Goal: Information Seeking & Learning: Compare options

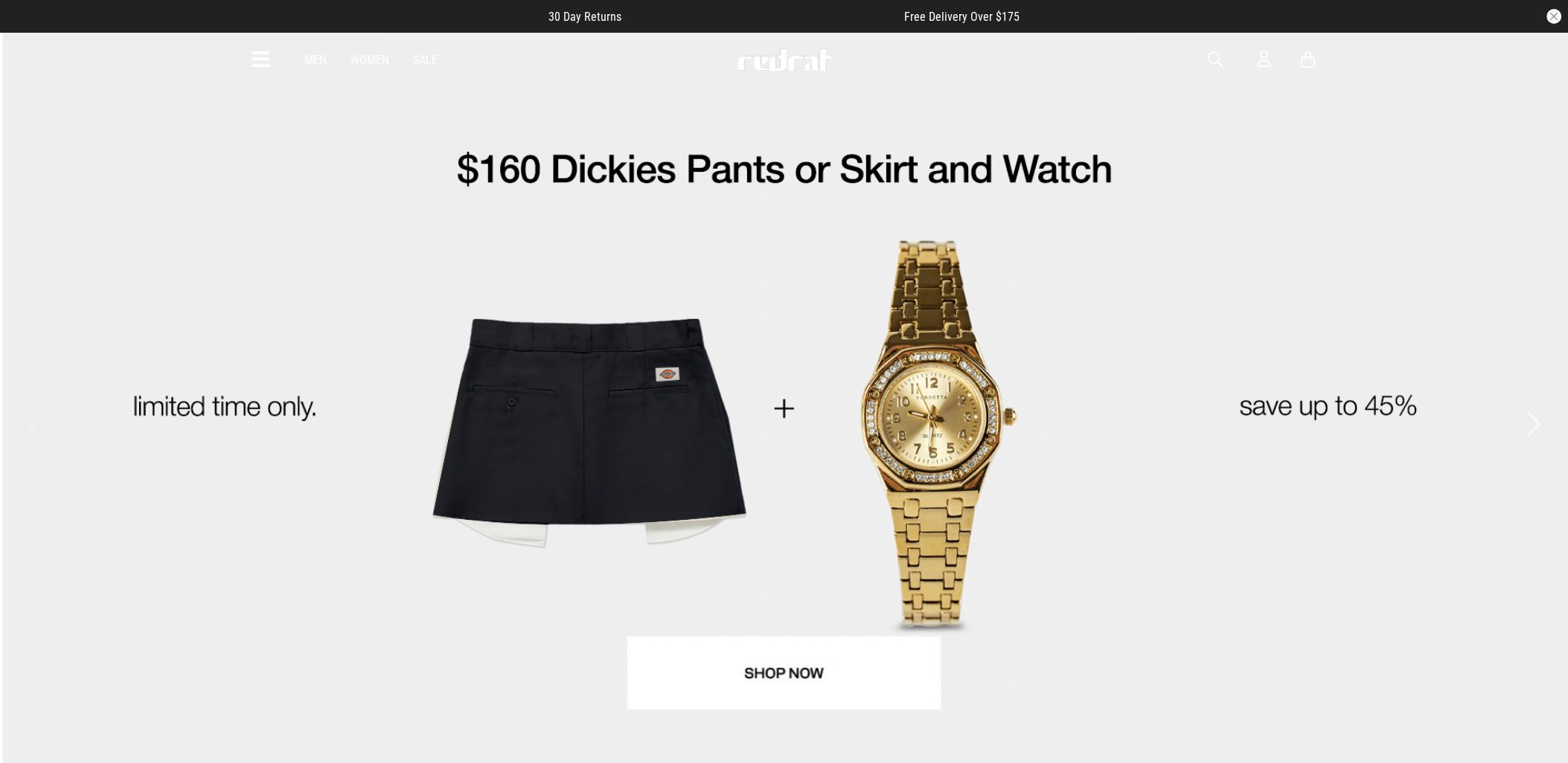
click at [254, 42] on div "Men Women Sale Sign in New Back Footwear Back Mens Back Womens Back Youth & Kid…" at bounding box center [784, 59] width 1087 height 53
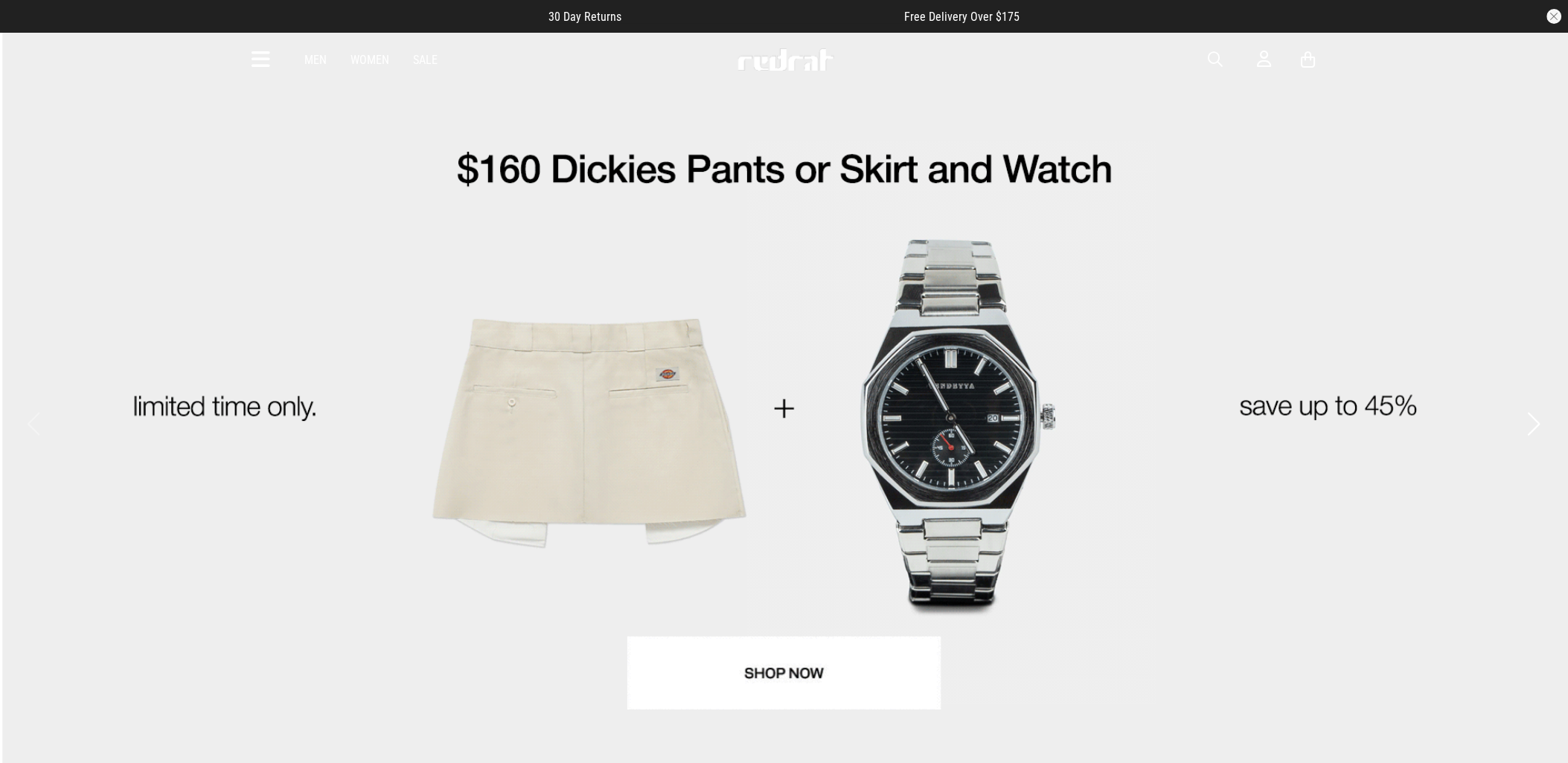
drag, startPoint x: 287, startPoint y: 69, endPoint x: 268, endPoint y: 64, distance: 19.6
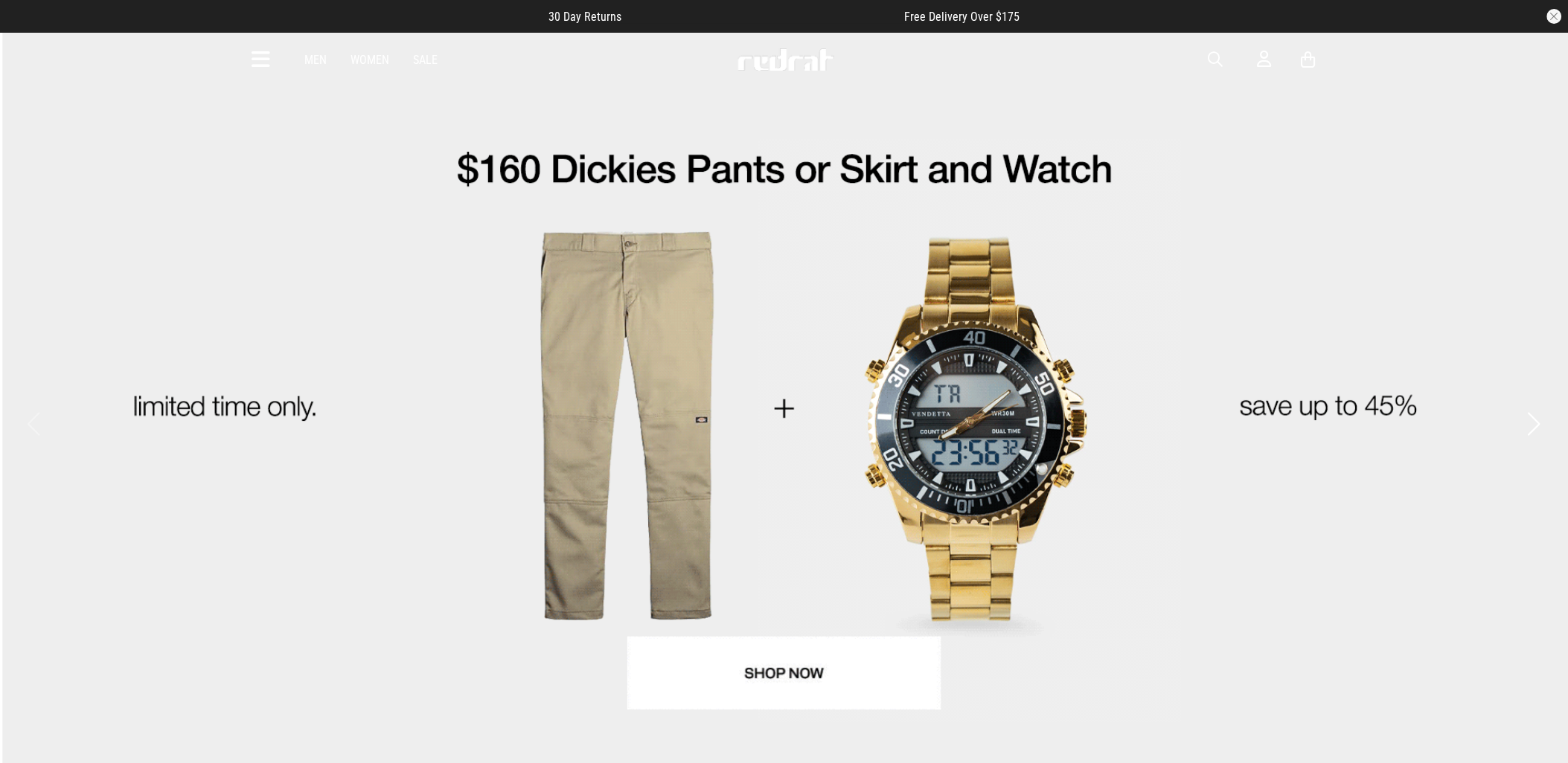
click at [276, 65] on div "Men Women Sale Sign in New Back Footwear Back Mens Back Womens Back Youth & Kid…" at bounding box center [784, 59] width 1087 height 53
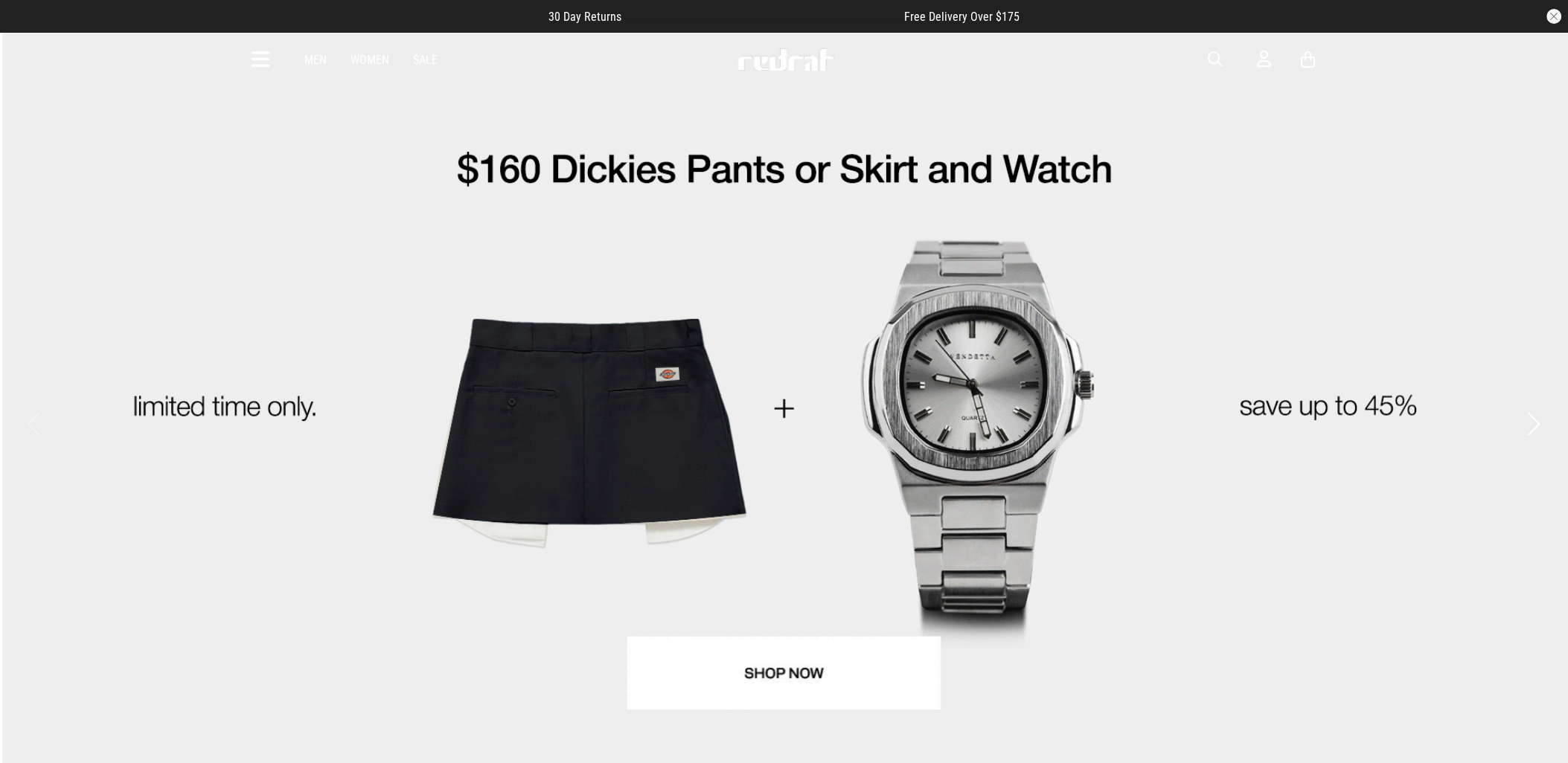
click at [266, 62] on icon at bounding box center [261, 60] width 18 height 25
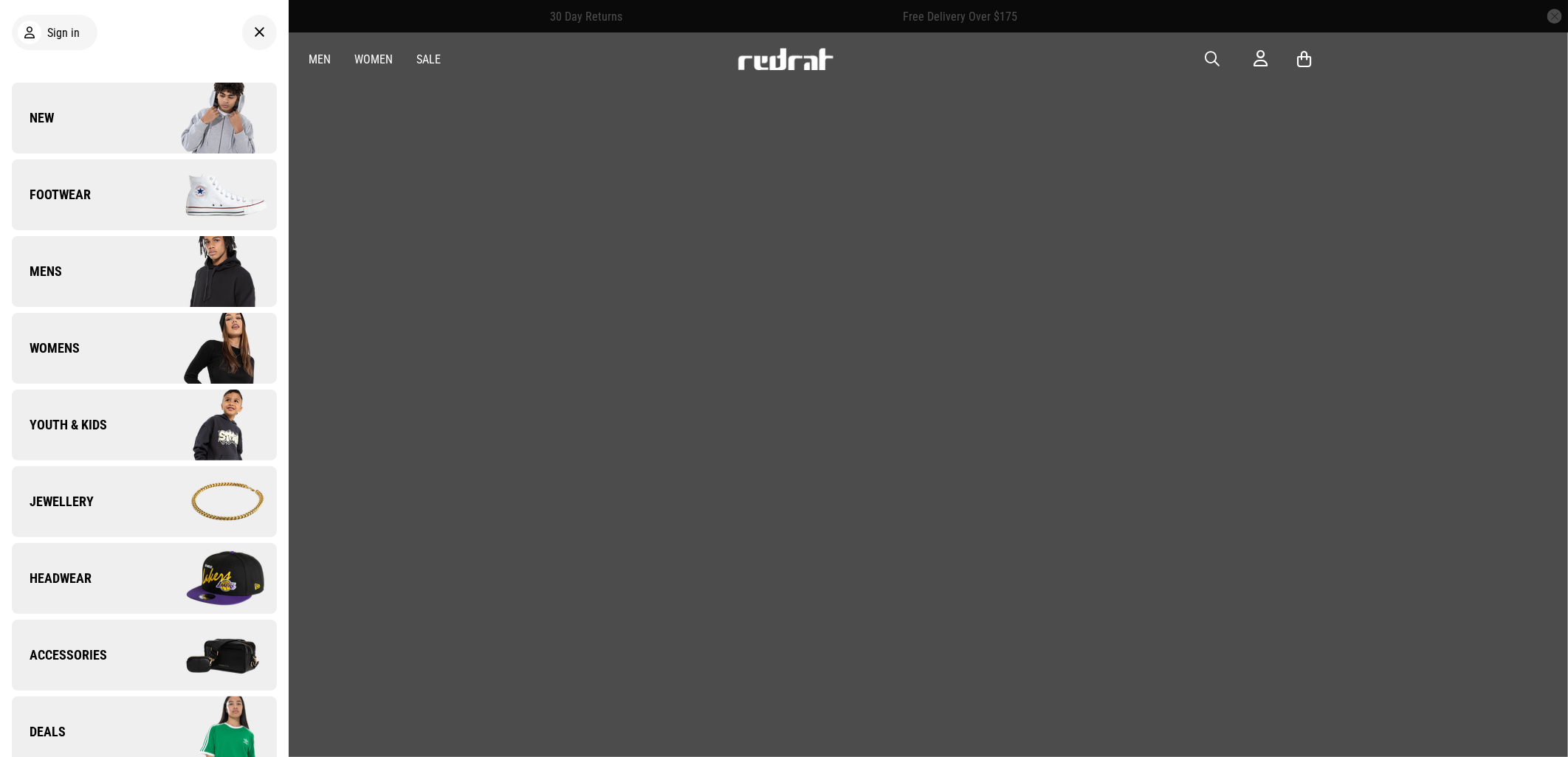
scroll to position [410, 0]
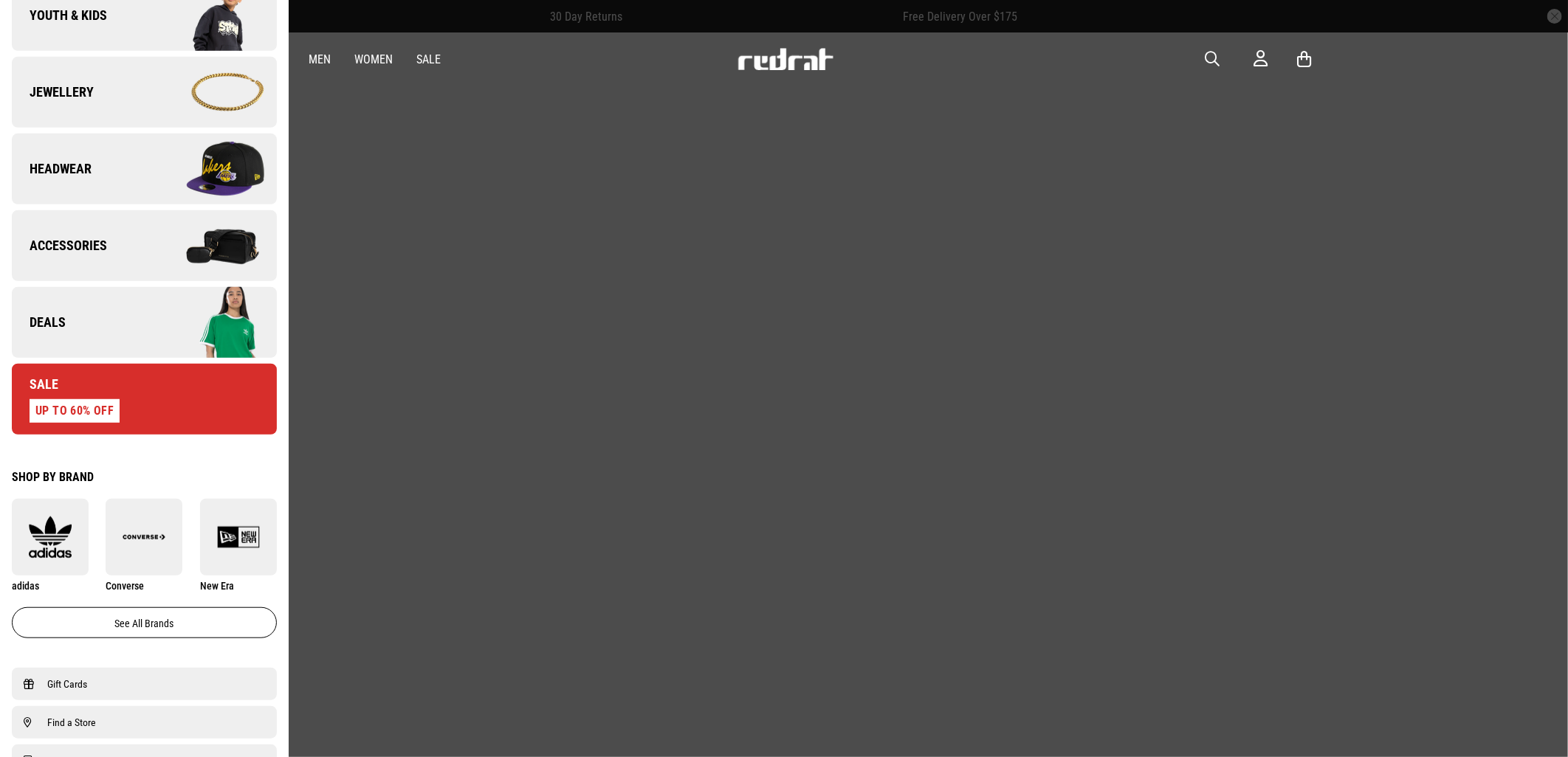
click at [158, 338] on img at bounding box center [210, 322] width 132 height 74
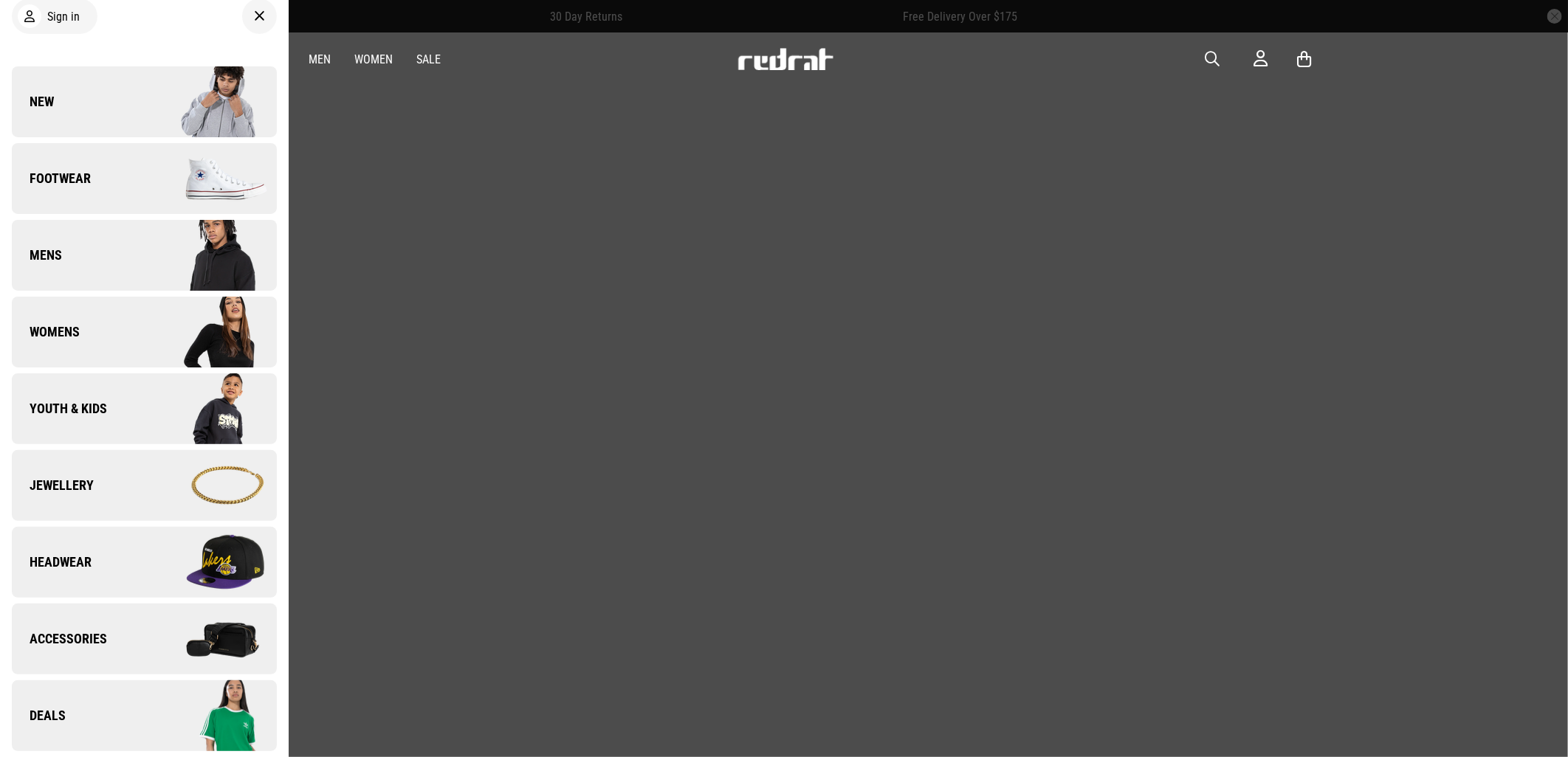
scroll to position [0, 0]
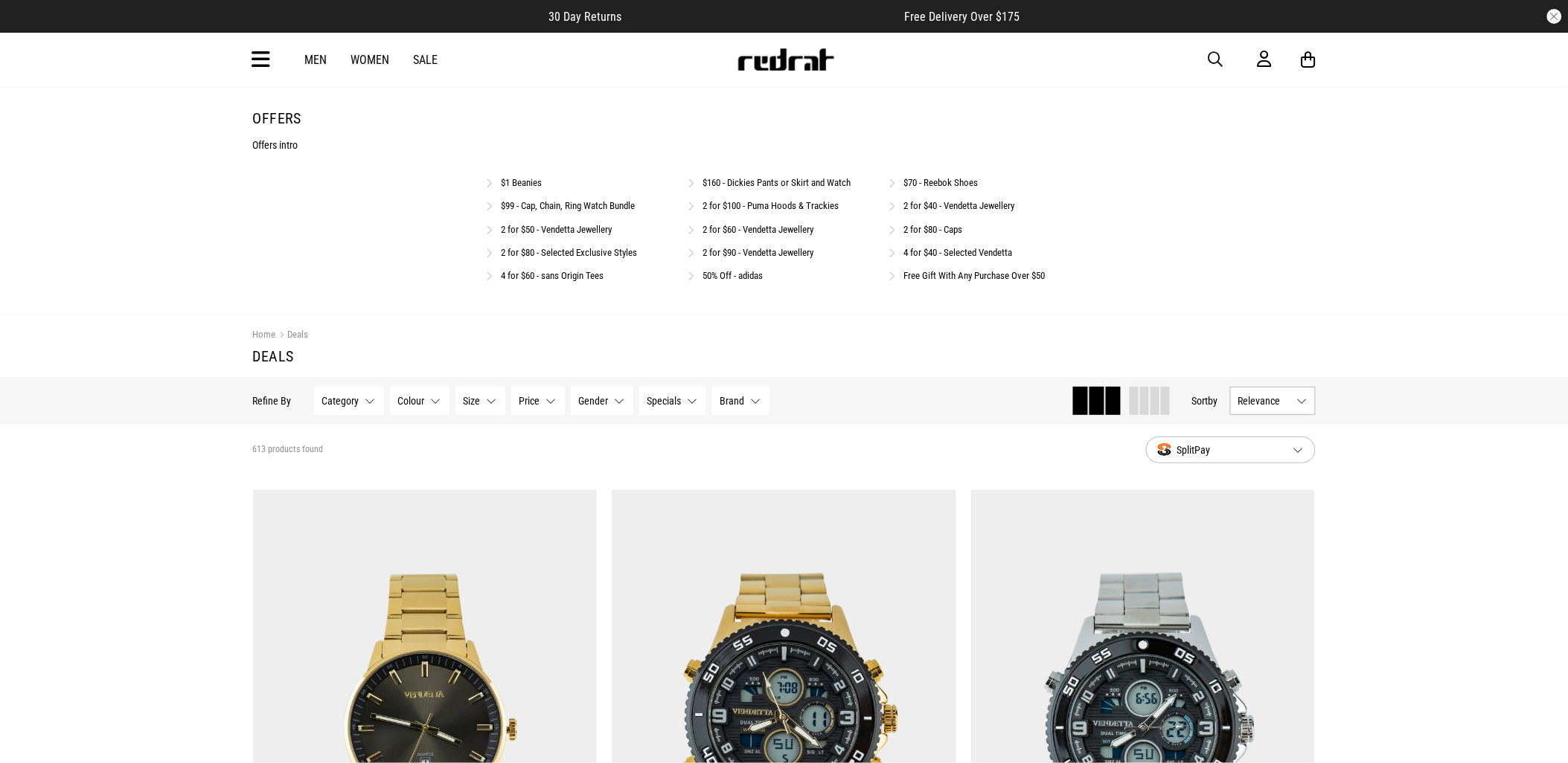
click at [571, 233] on link "2 for $50 - Vendetta Jewellery" at bounding box center [557, 229] width 111 height 11
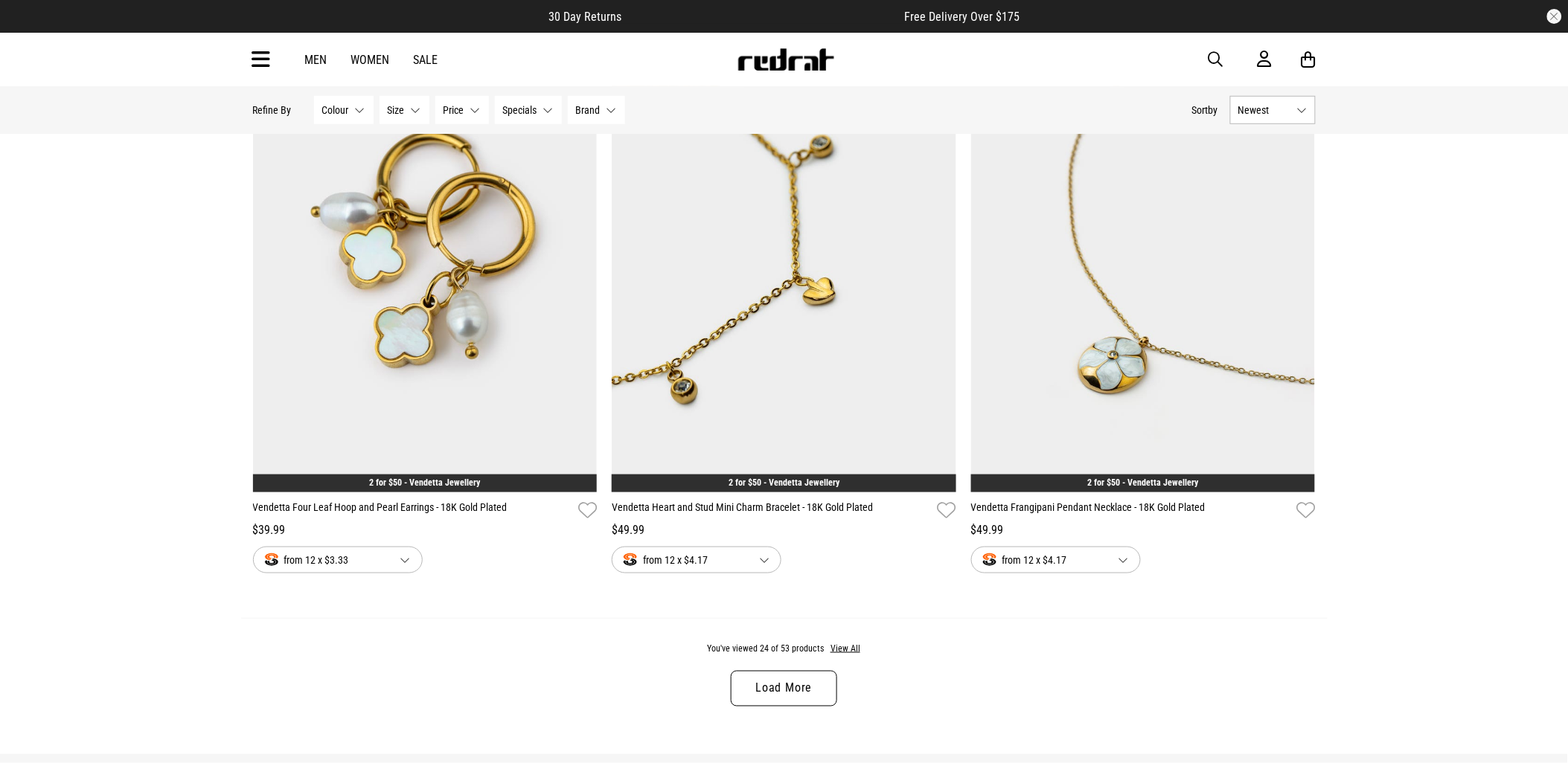
scroll to position [4464, 0]
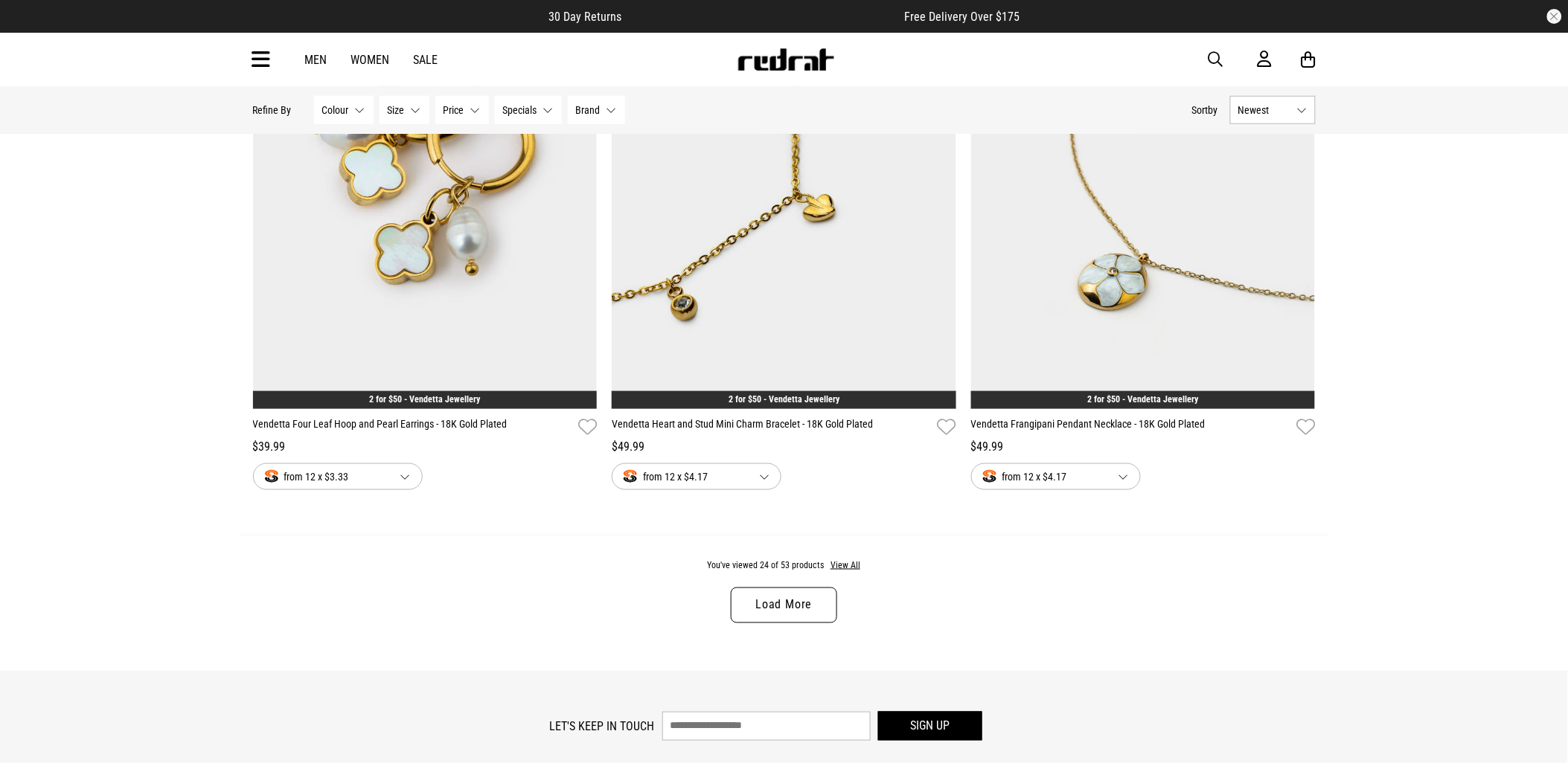
click at [771, 615] on link "Load More" at bounding box center [784, 605] width 105 height 36
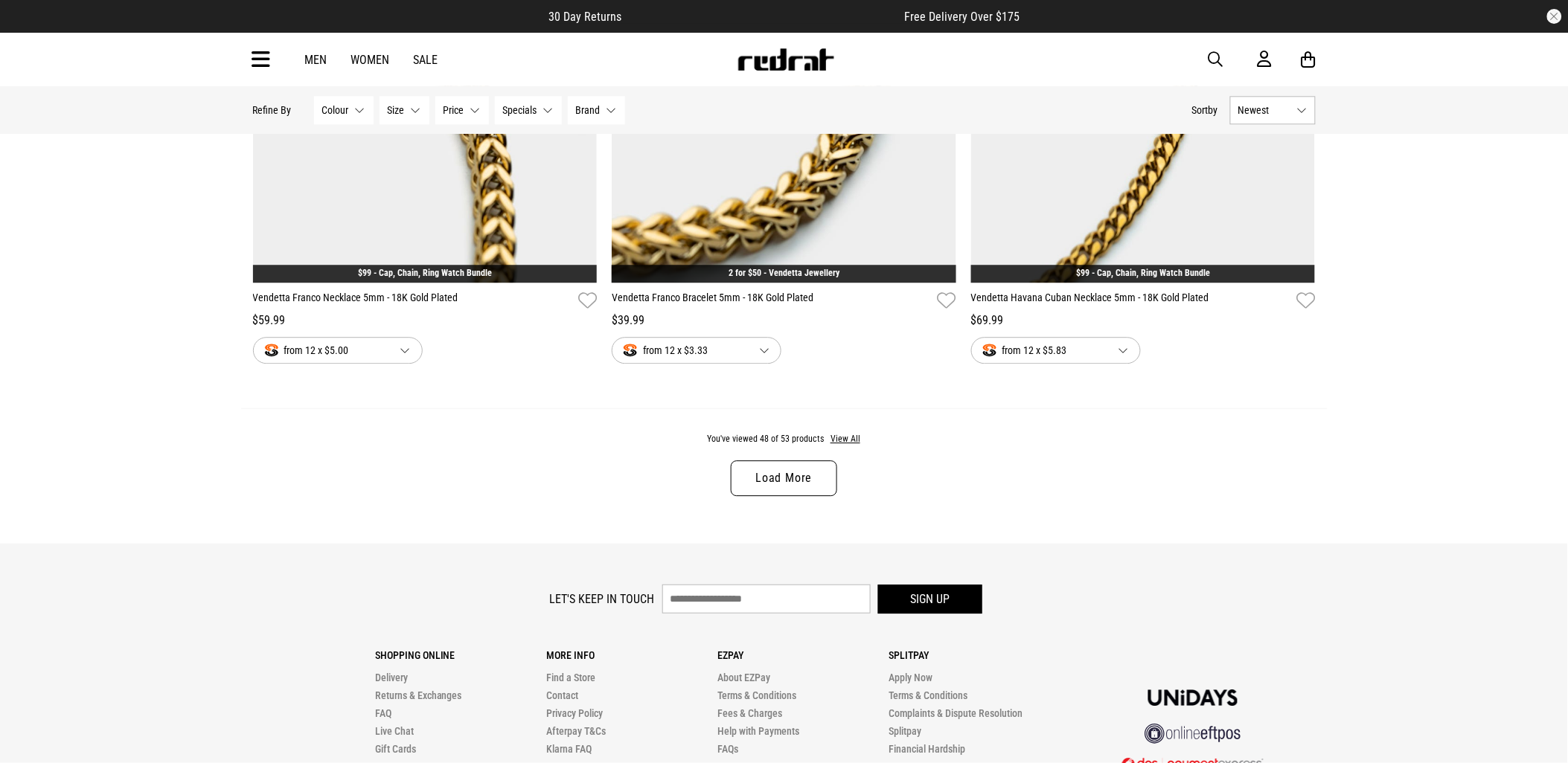
scroll to position [9340, 0]
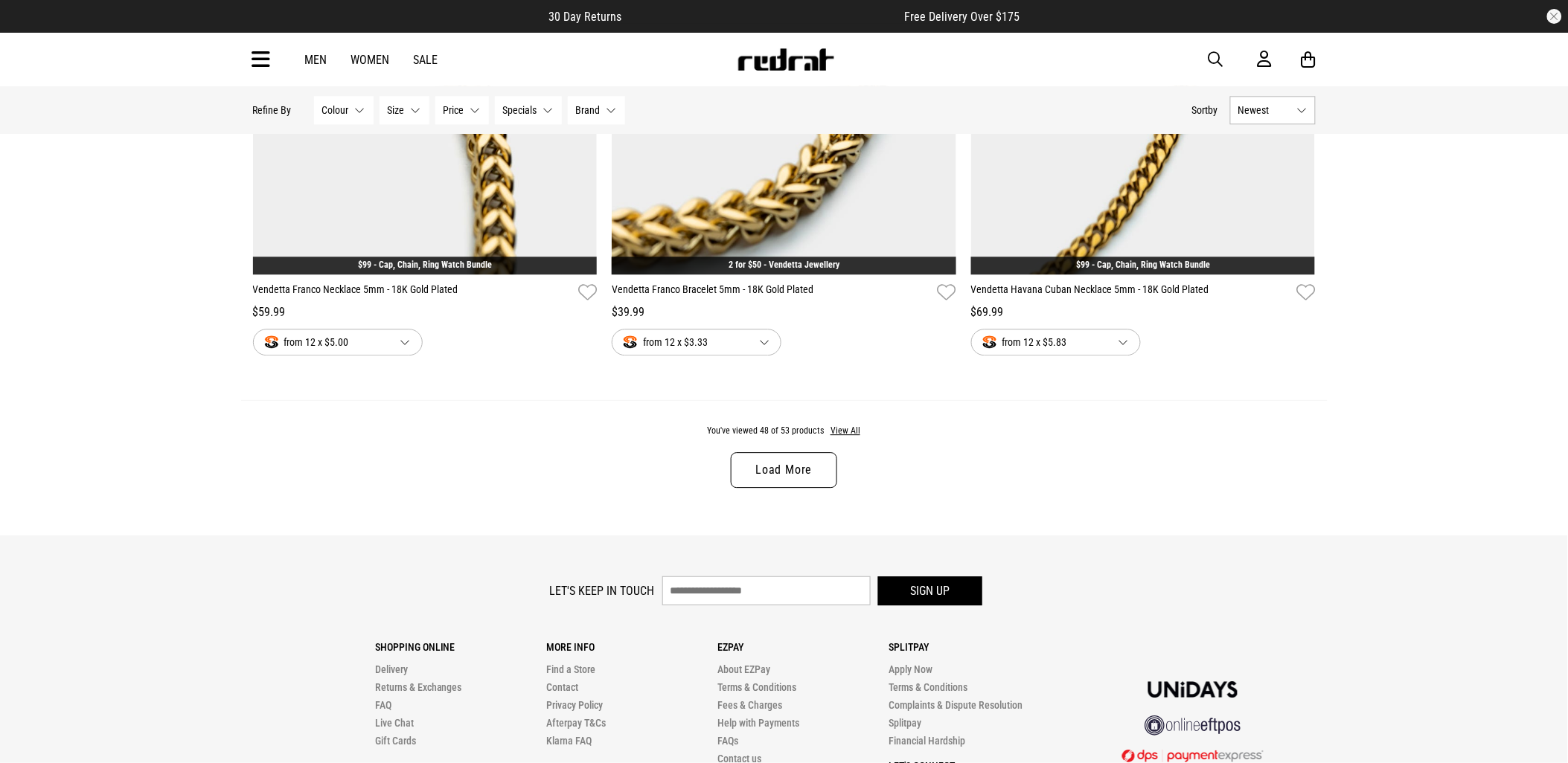
click at [771, 471] on link "Load More" at bounding box center [784, 470] width 105 height 36
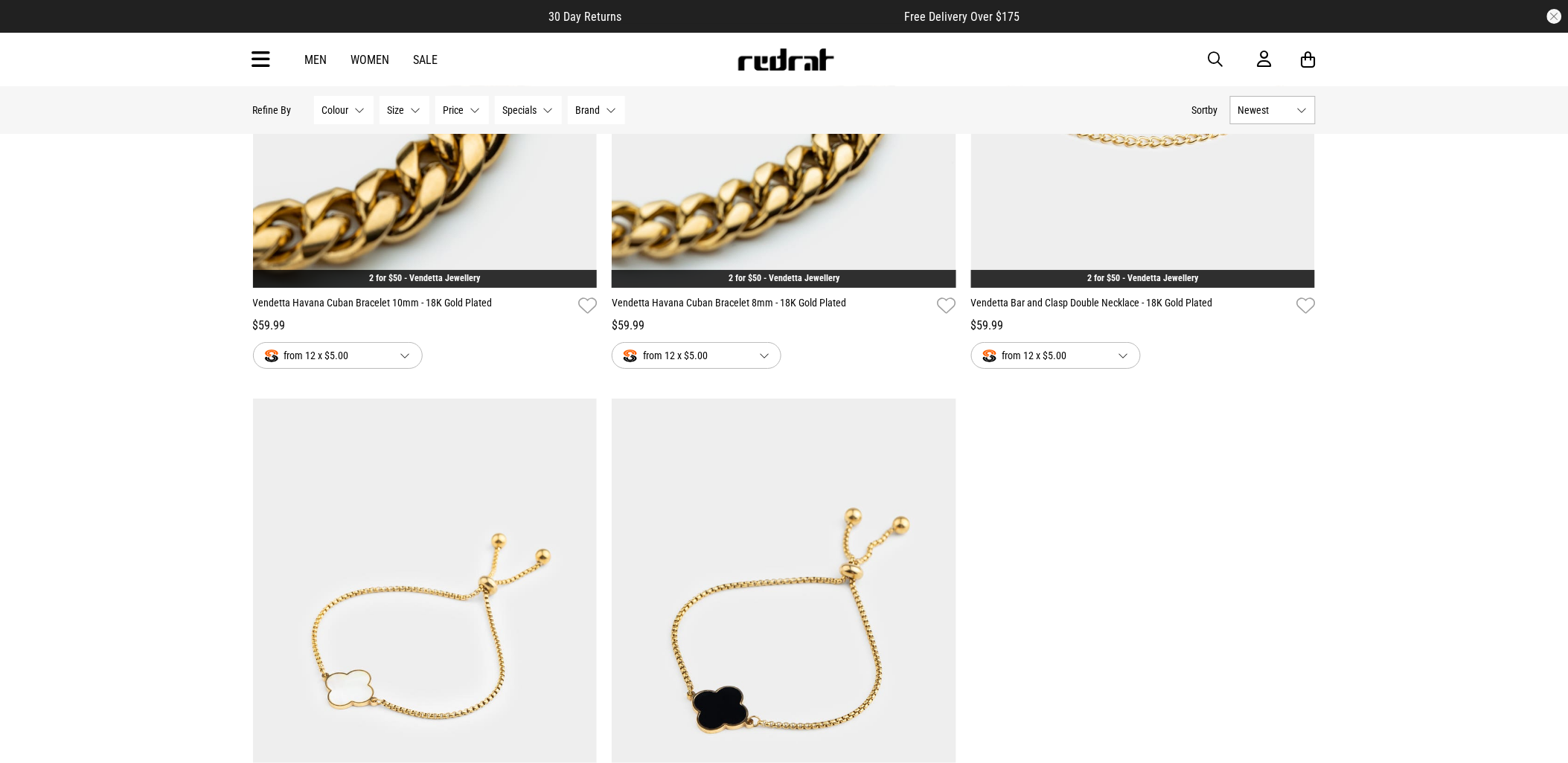
scroll to position [10250, 0]
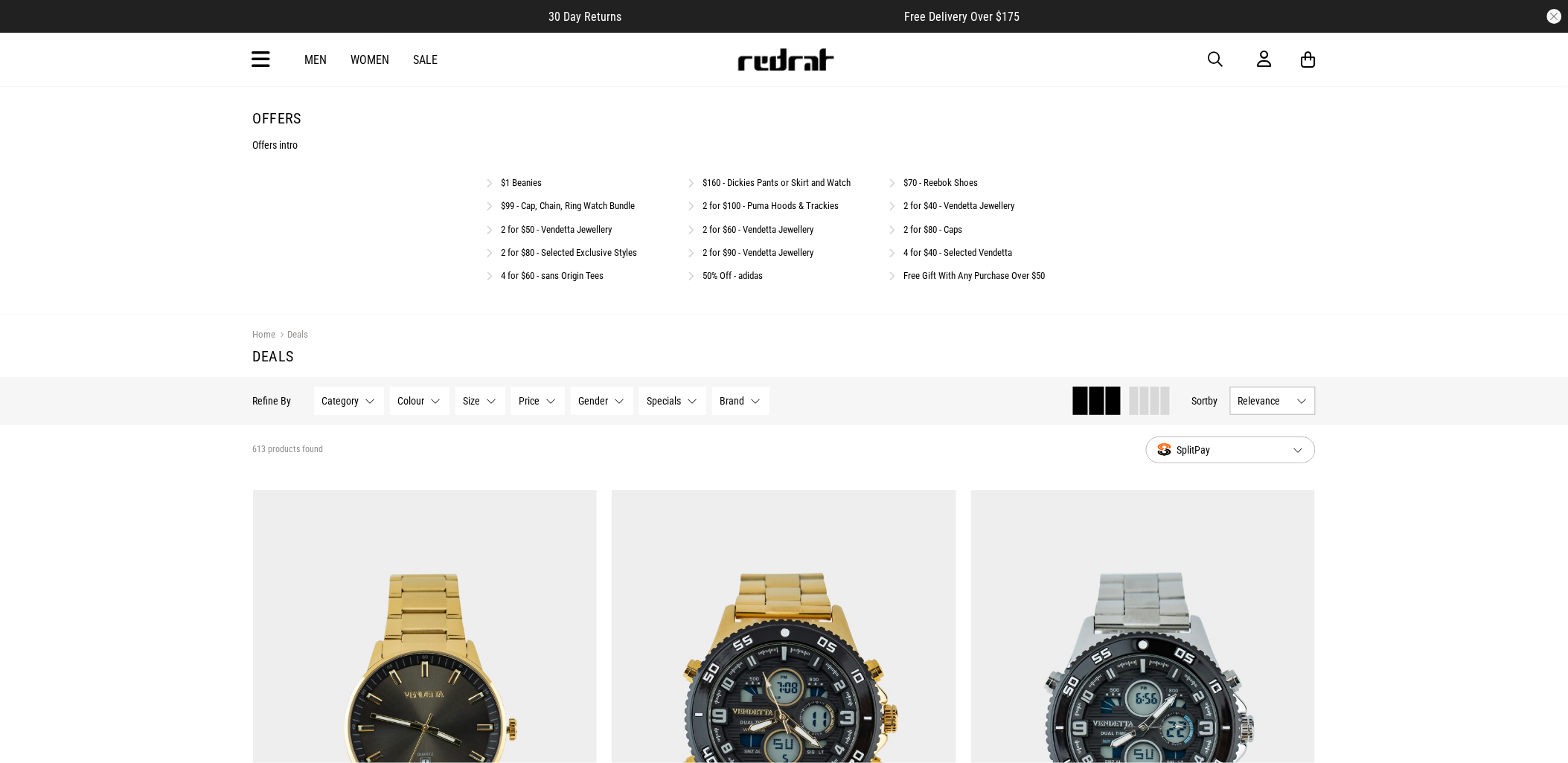
click at [942, 204] on link "2 for $40 - Vendetta Jewellery" at bounding box center [960, 205] width 111 height 11
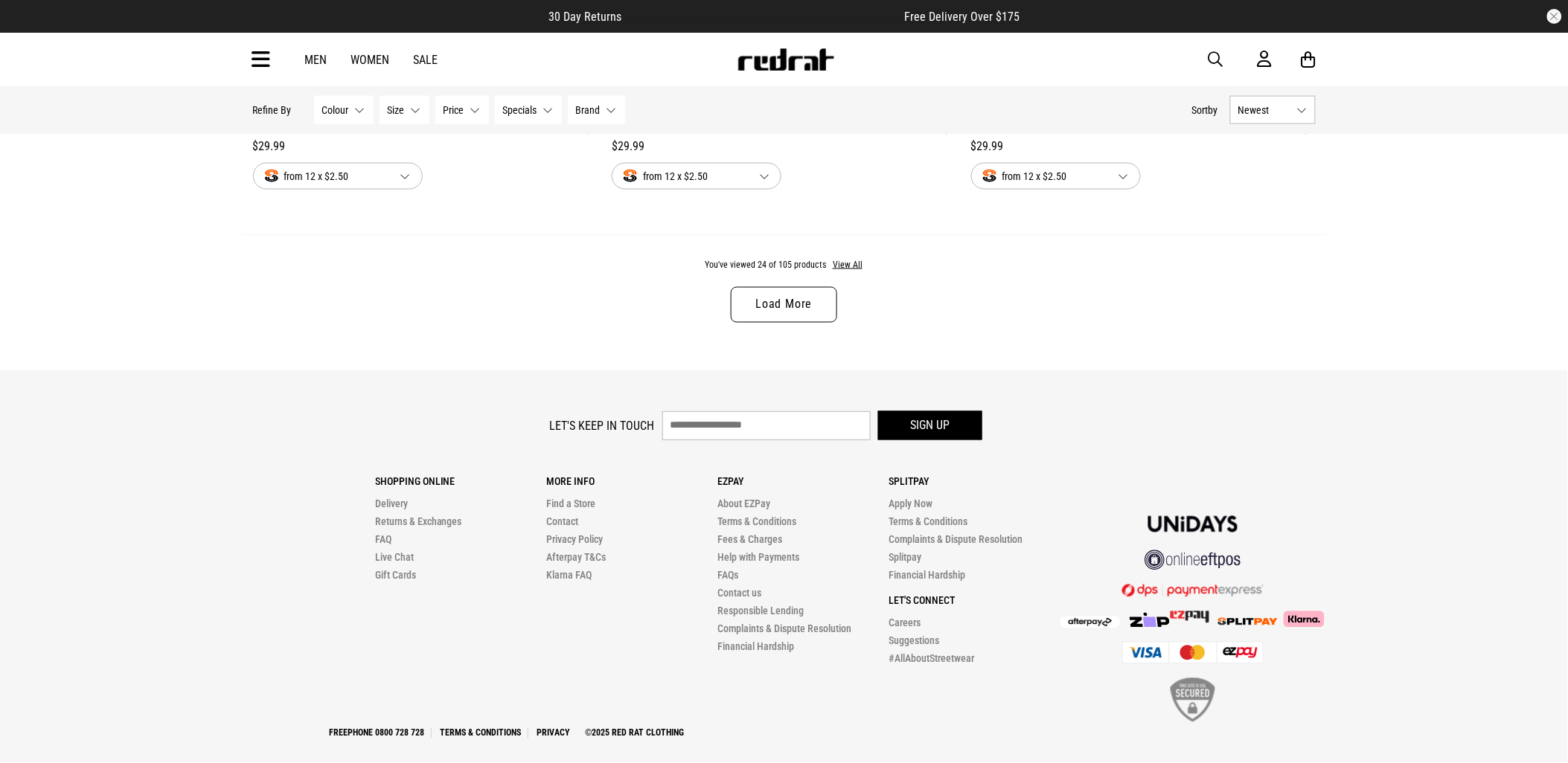
scroll to position [4794, 0]
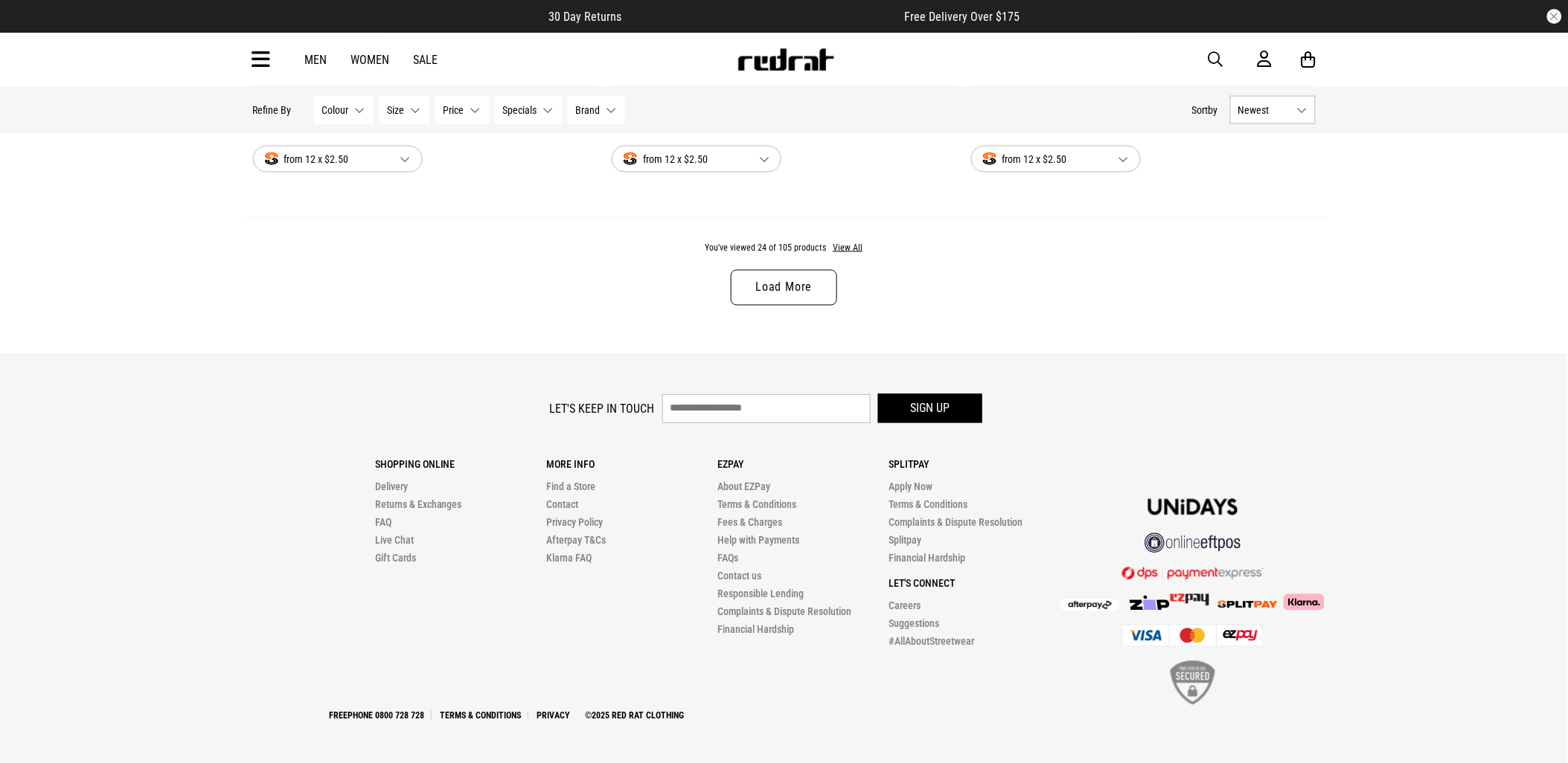
click at [815, 278] on link "Load More" at bounding box center [784, 288] width 105 height 36
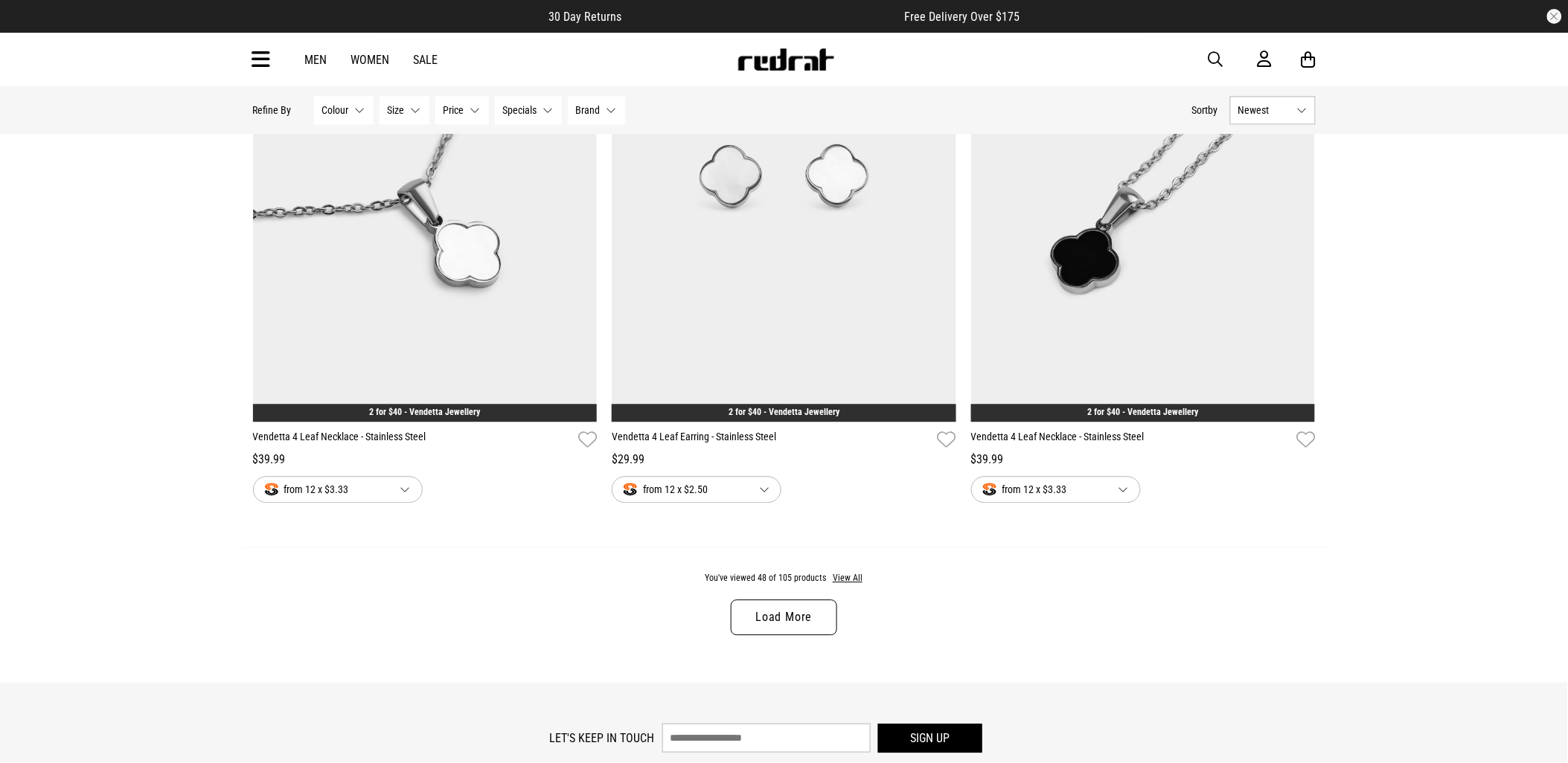
scroll to position [9423, 0]
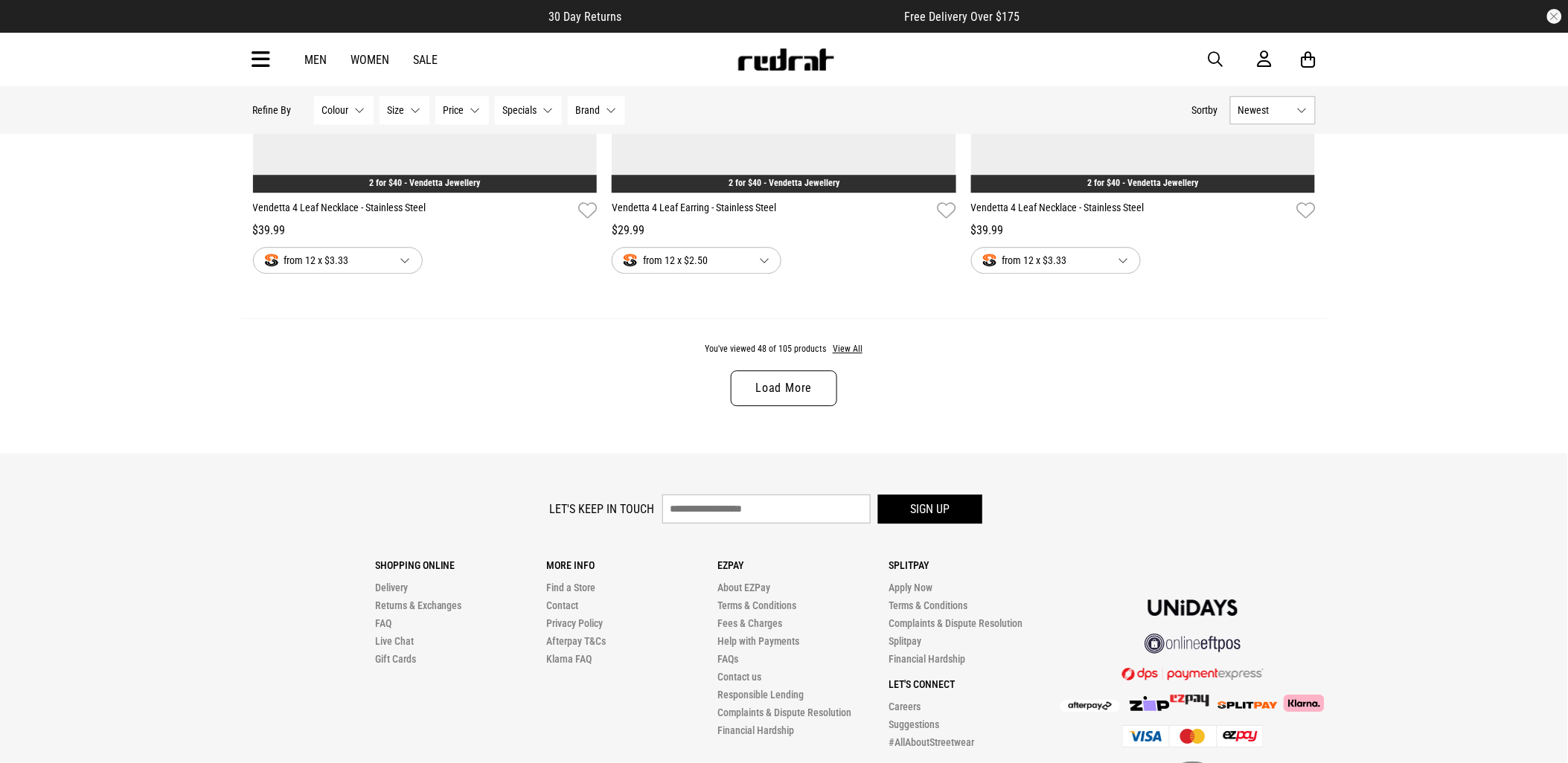
click at [834, 403] on link "Load More" at bounding box center [784, 388] width 105 height 36
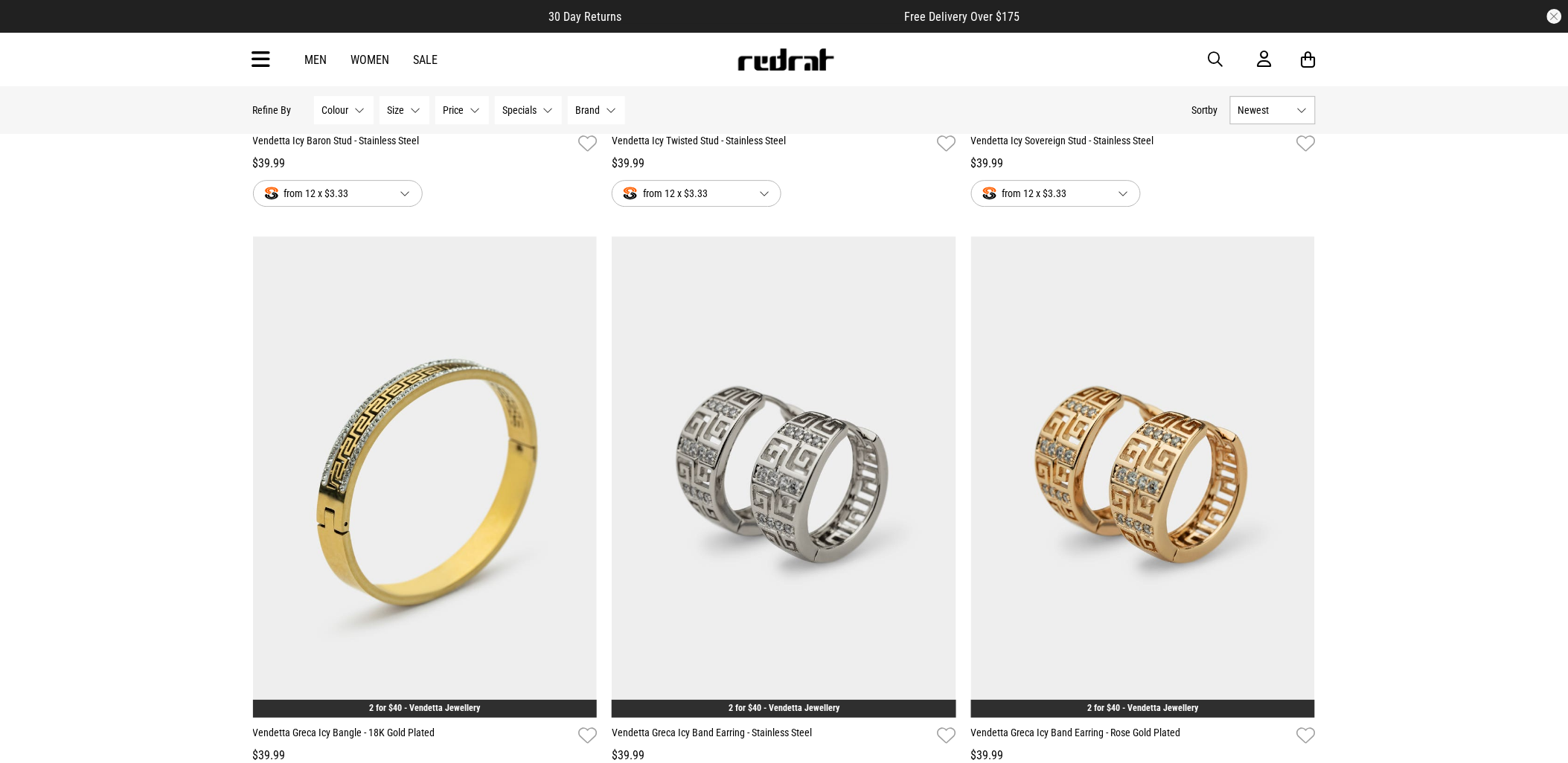
scroll to position [14051, 0]
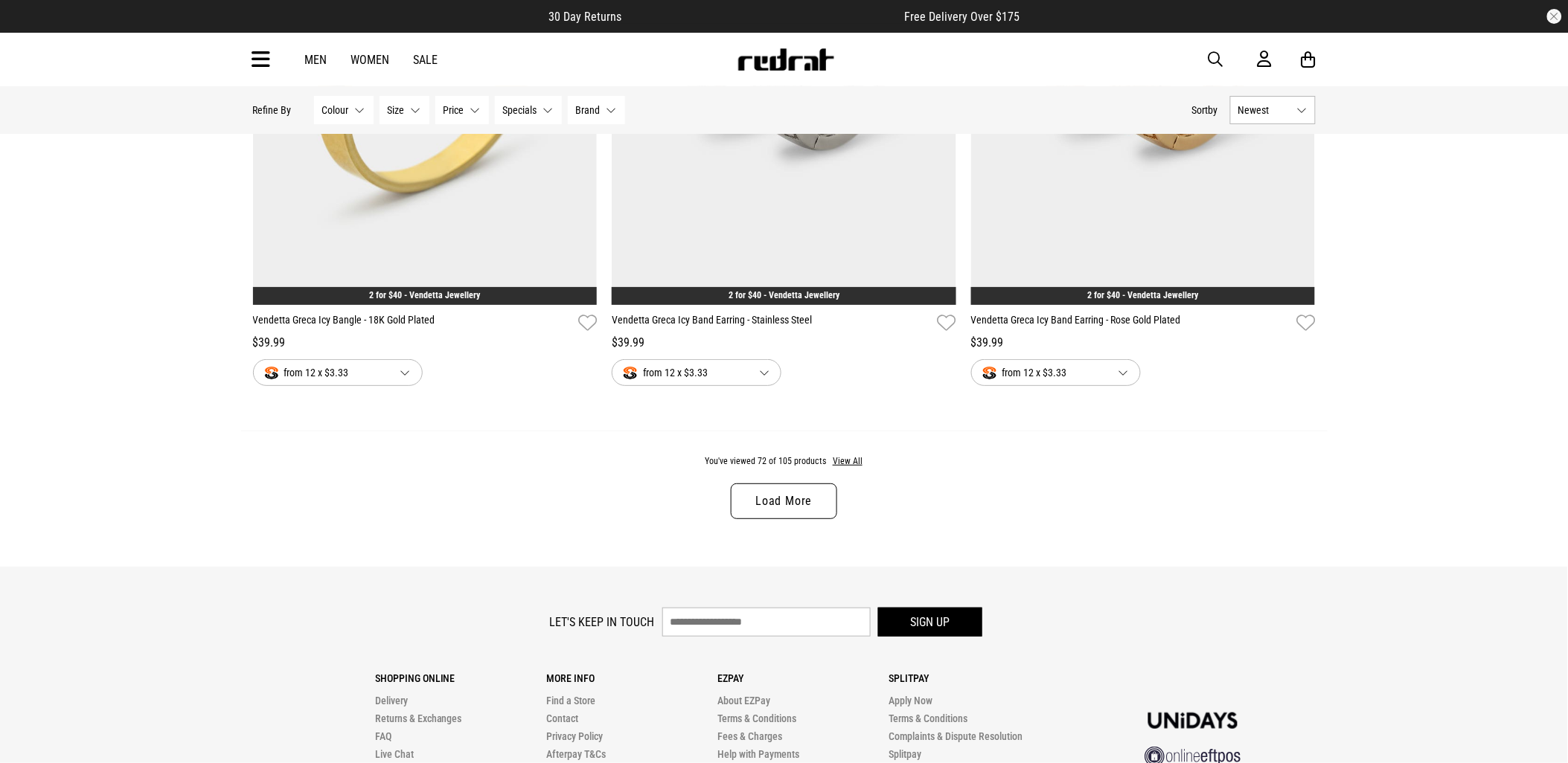
click at [754, 519] on link "Load More" at bounding box center [784, 501] width 105 height 36
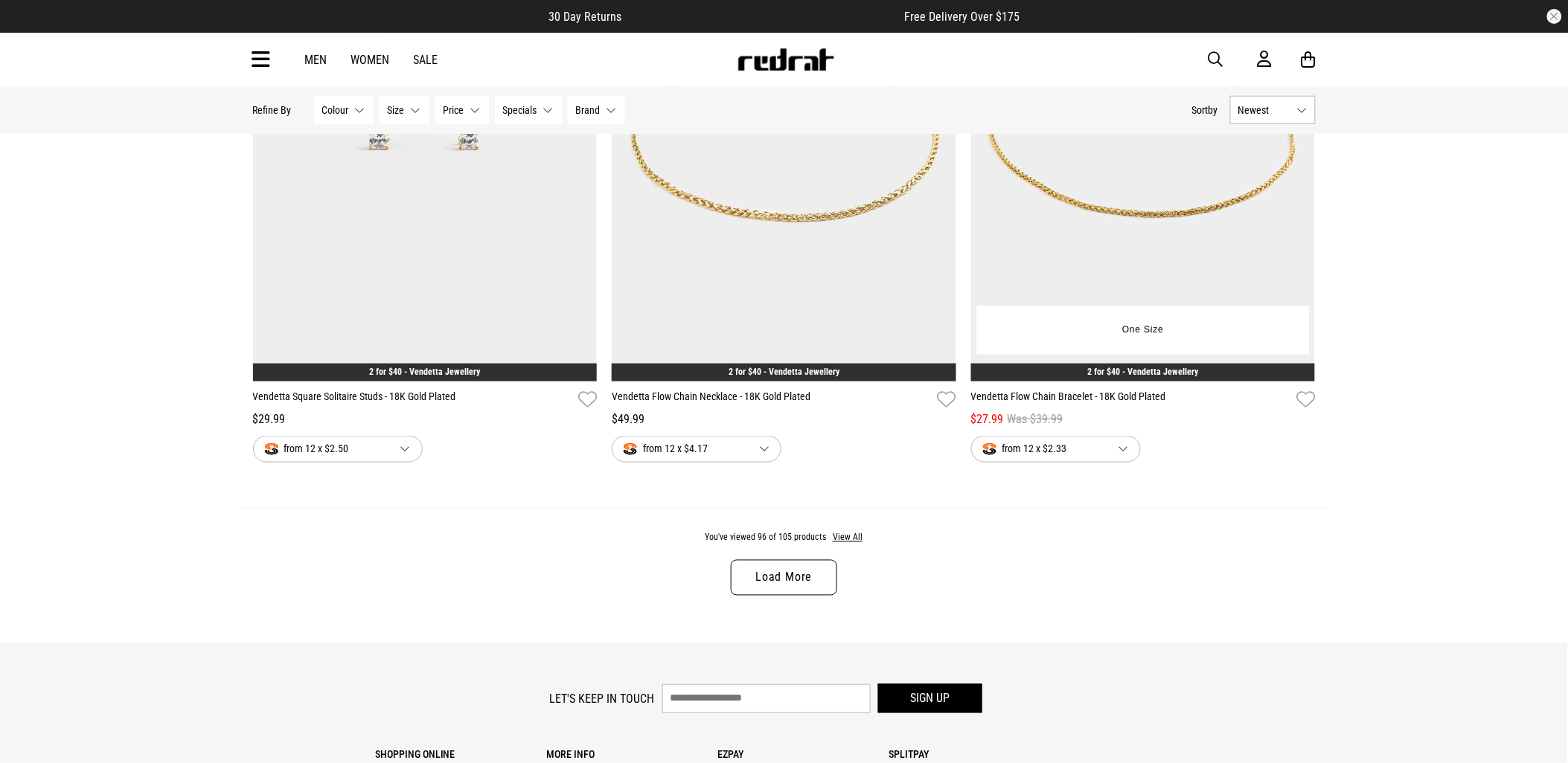
scroll to position [18764, 0]
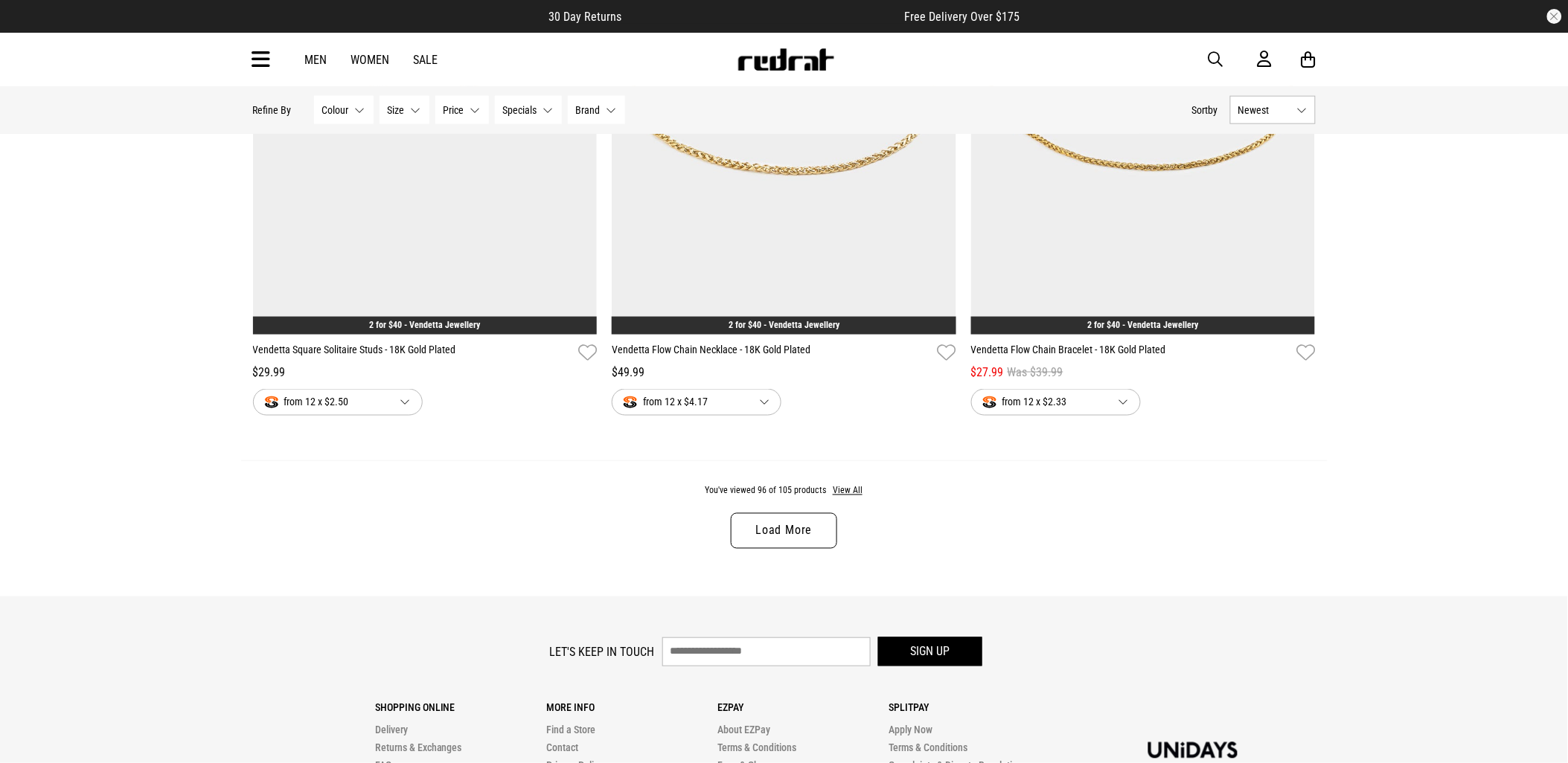
click at [814, 546] on link "Load More" at bounding box center [784, 531] width 105 height 36
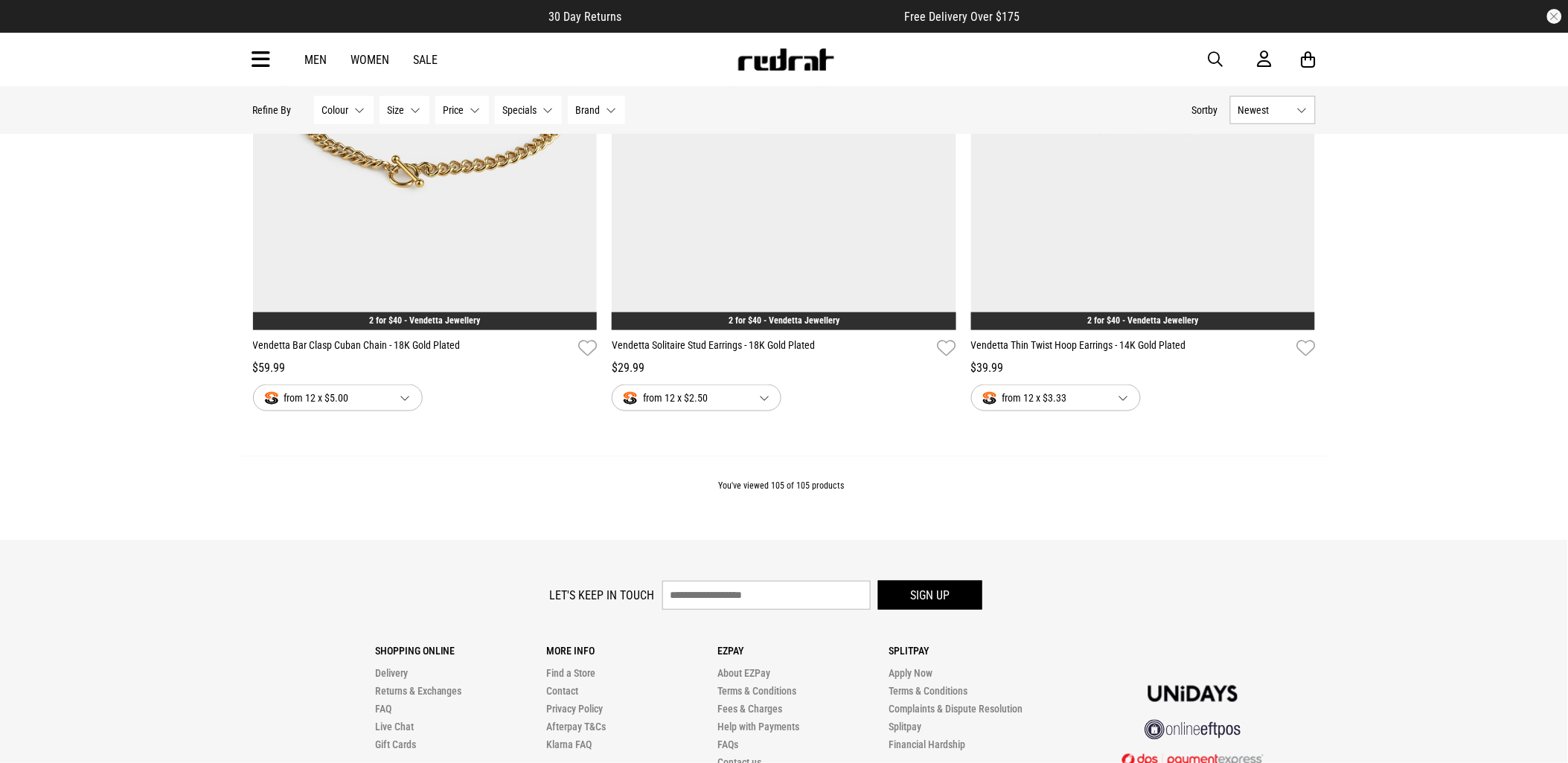
scroll to position [20664, 0]
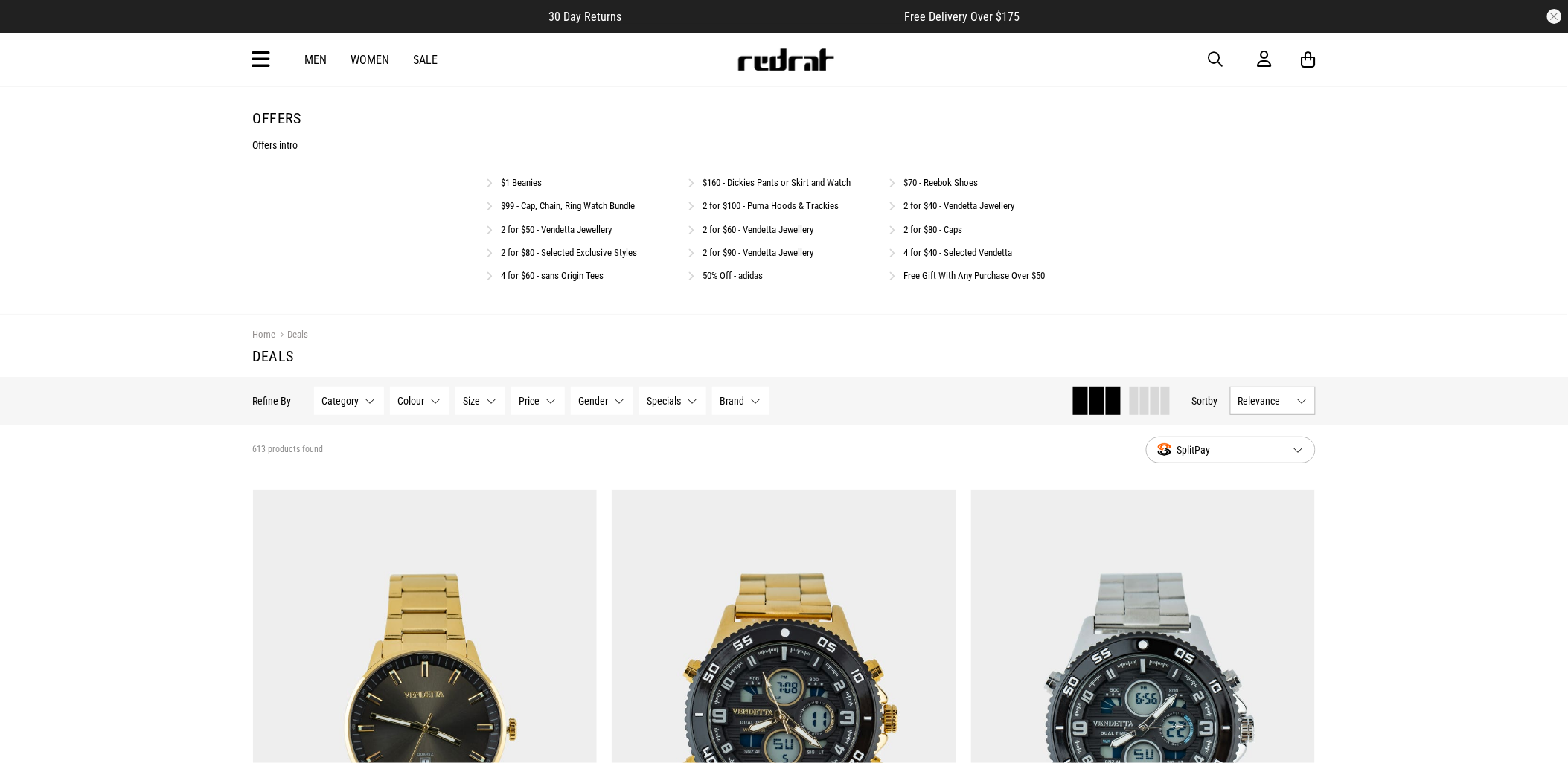
click at [942, 255] on link "4 for $40 - Selected Vendetta" at bounding box center [959, 253] width 109 height 11
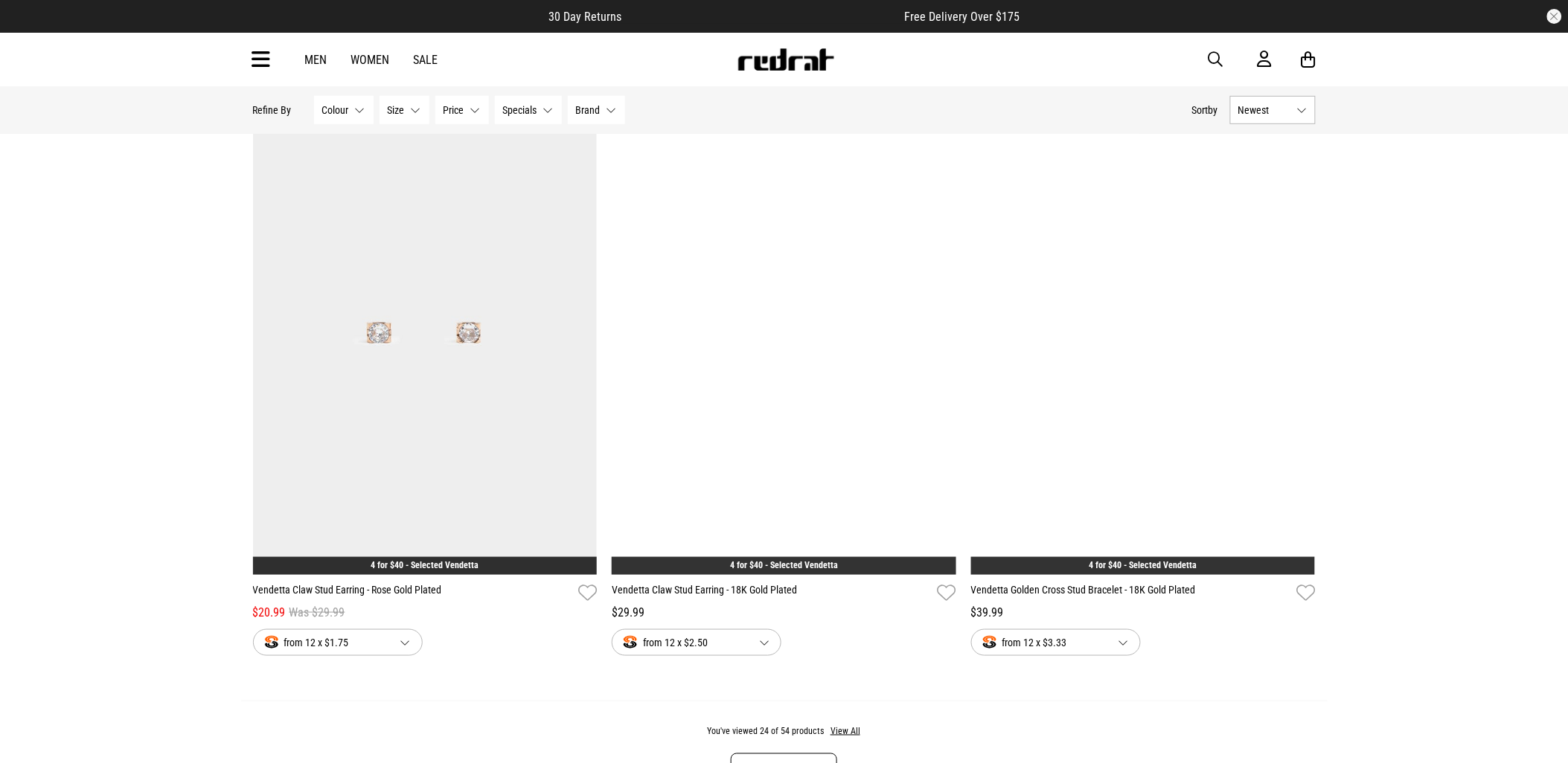
scroll to position [4381, 0]
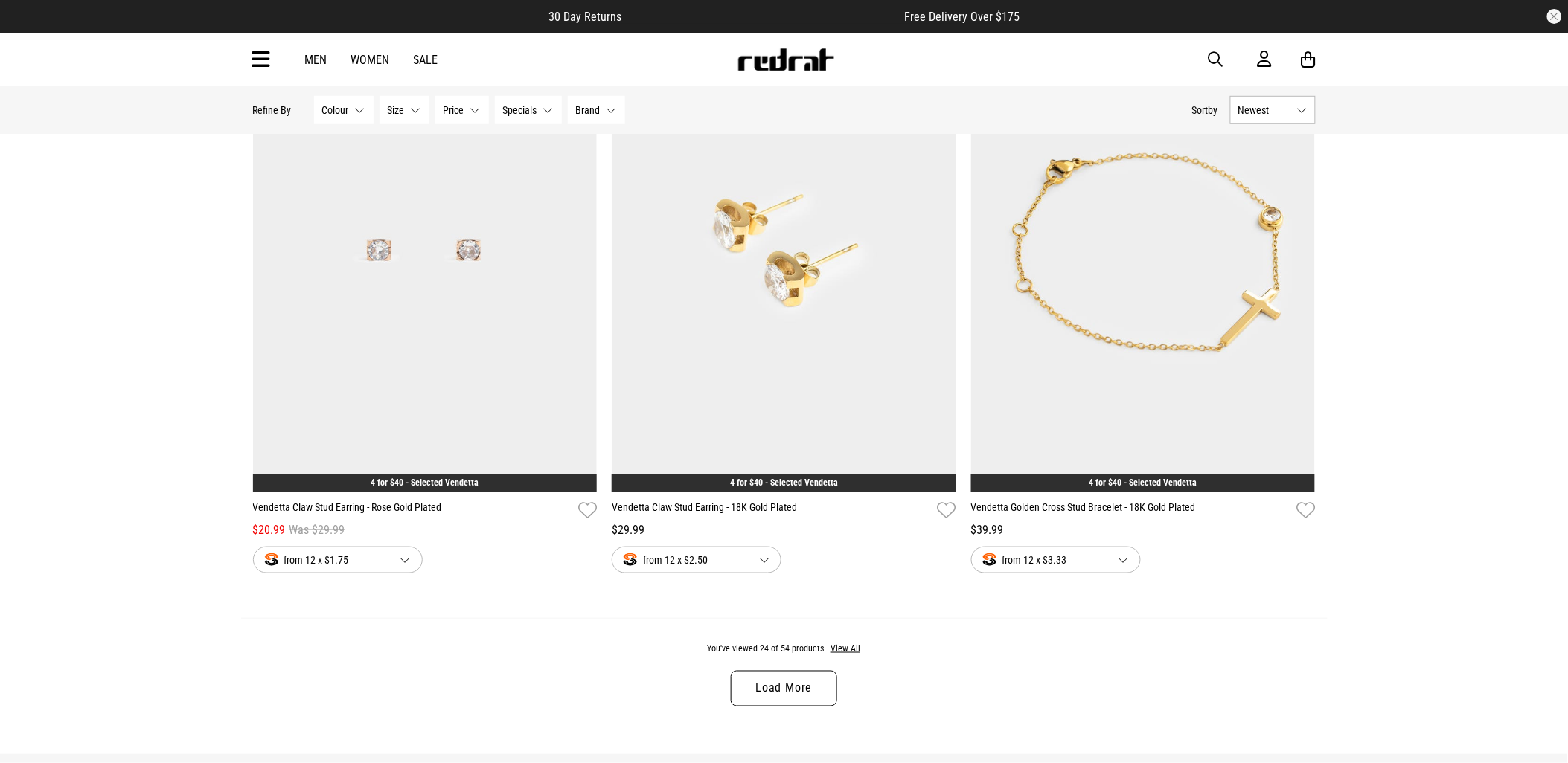
click at [791, 702] on link "Load More" at bounding box center [784, 688] width 105 height 36
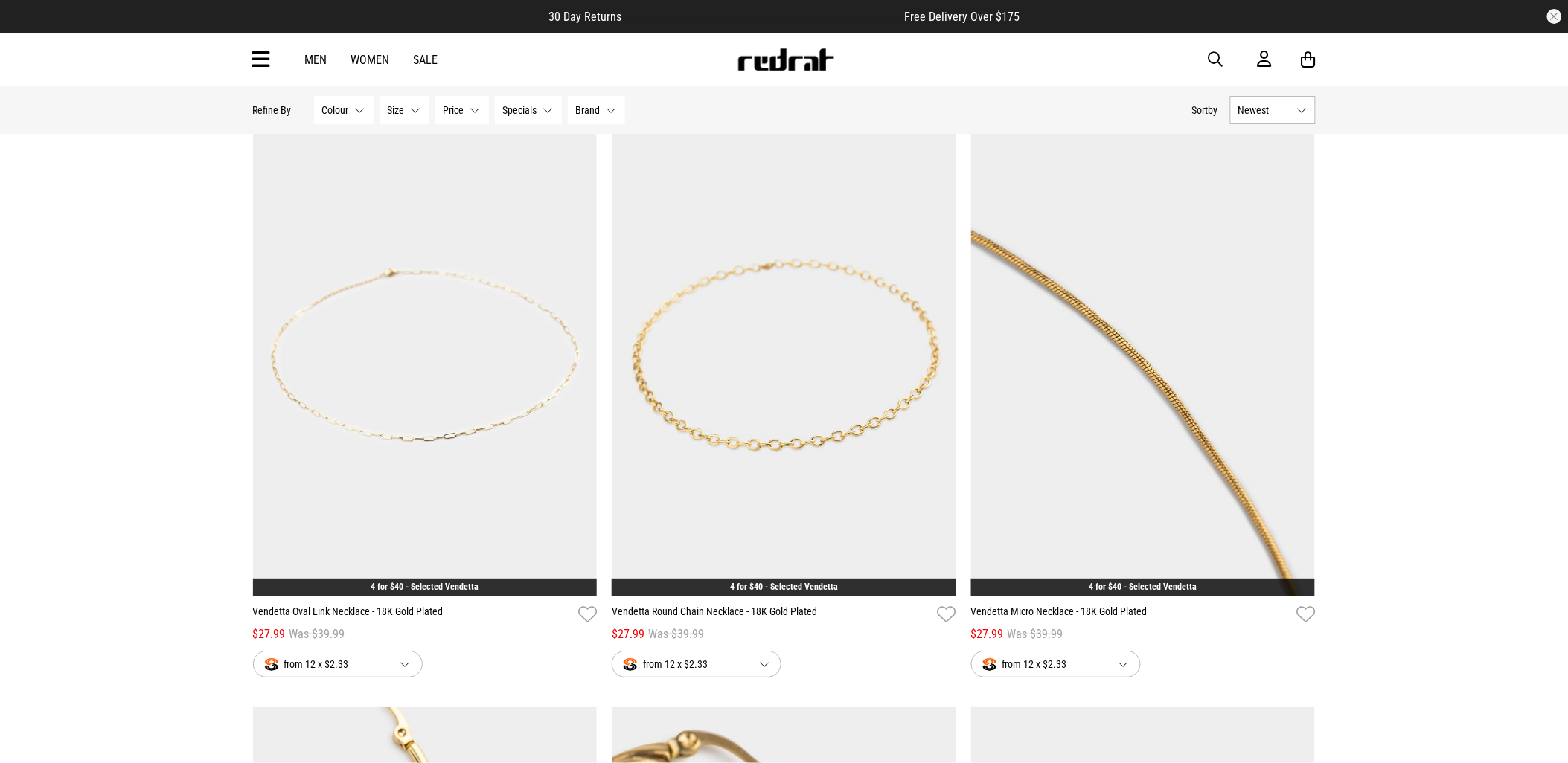
scroll to position [8018, 0]
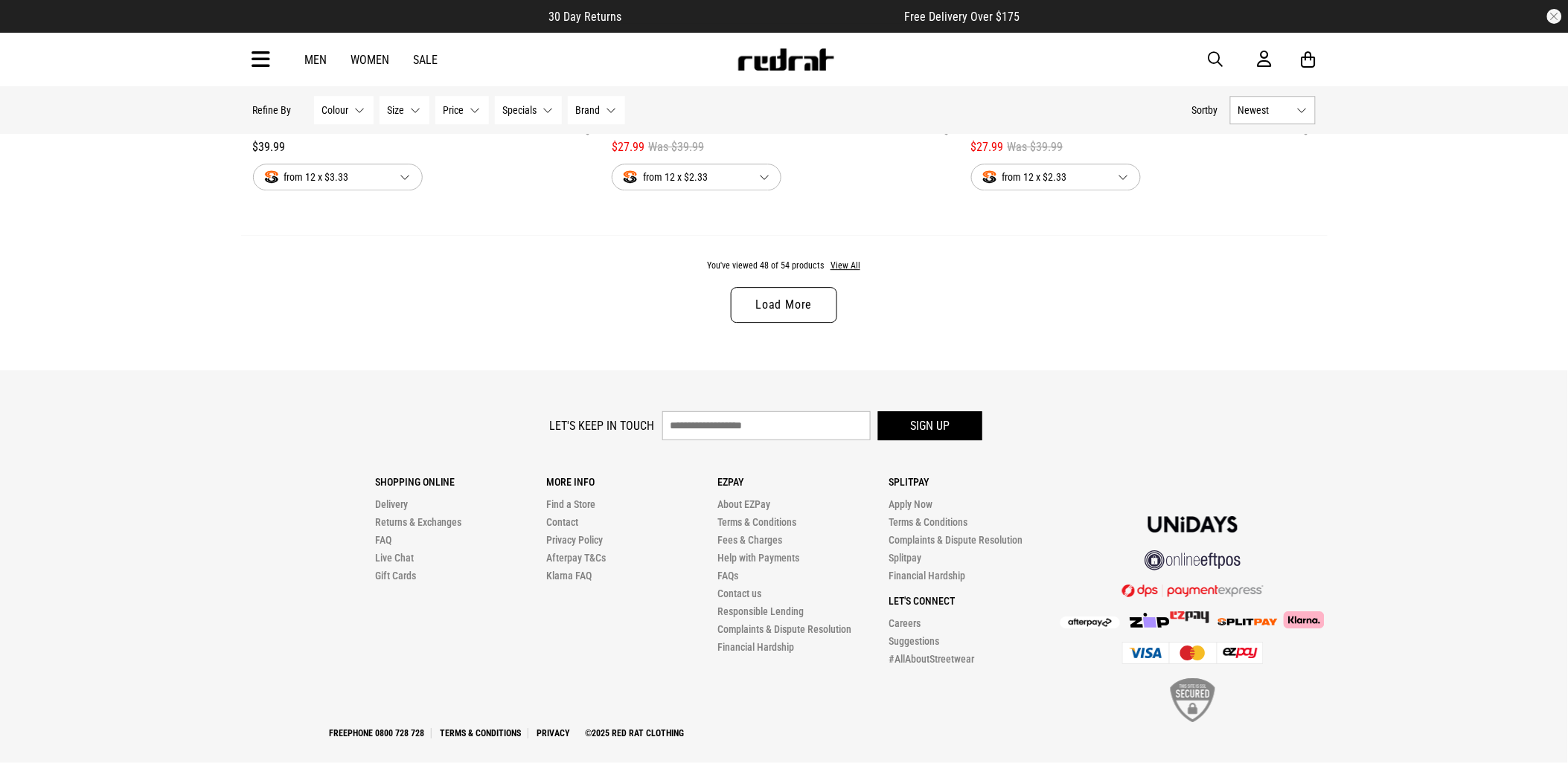
click at [752, 323] on link "Load More" at bounding box center [784, 304] width 105 height 36
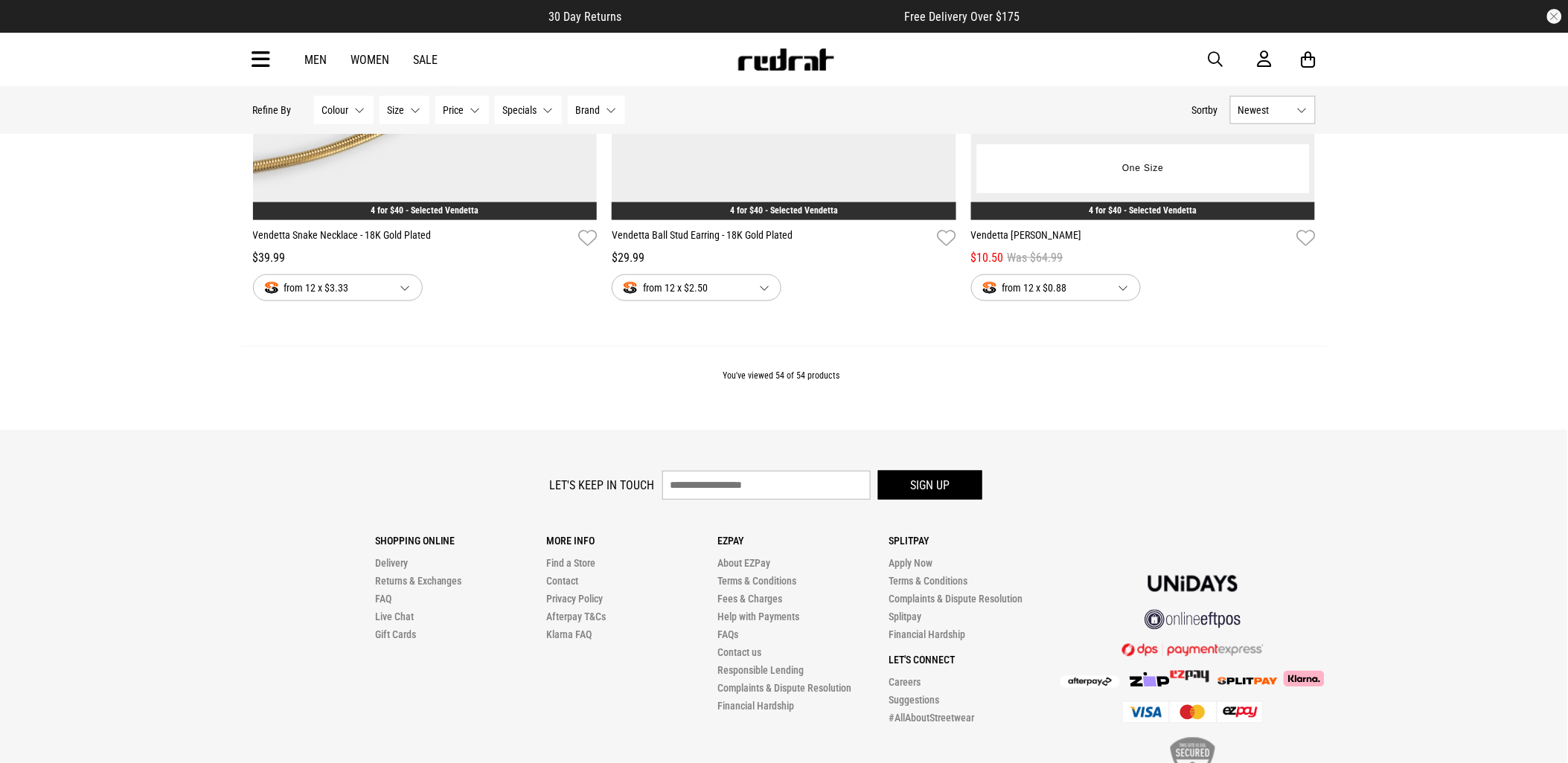
scroll to position [10581, 0]
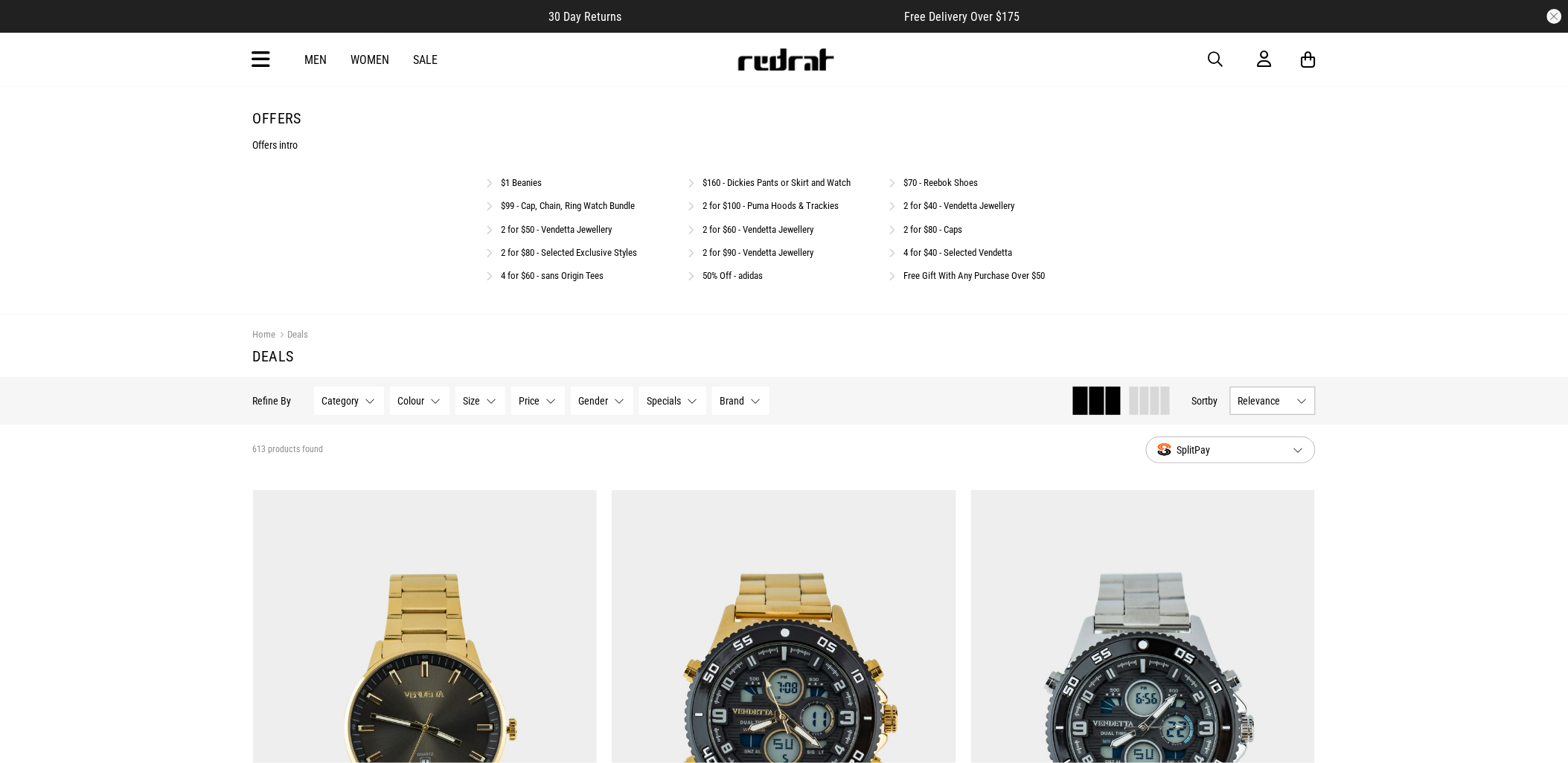
click at [713, 252] on link "2 for $90 - Vendetta Jewellery" at bounding box center [758, 253] width 111 height 11
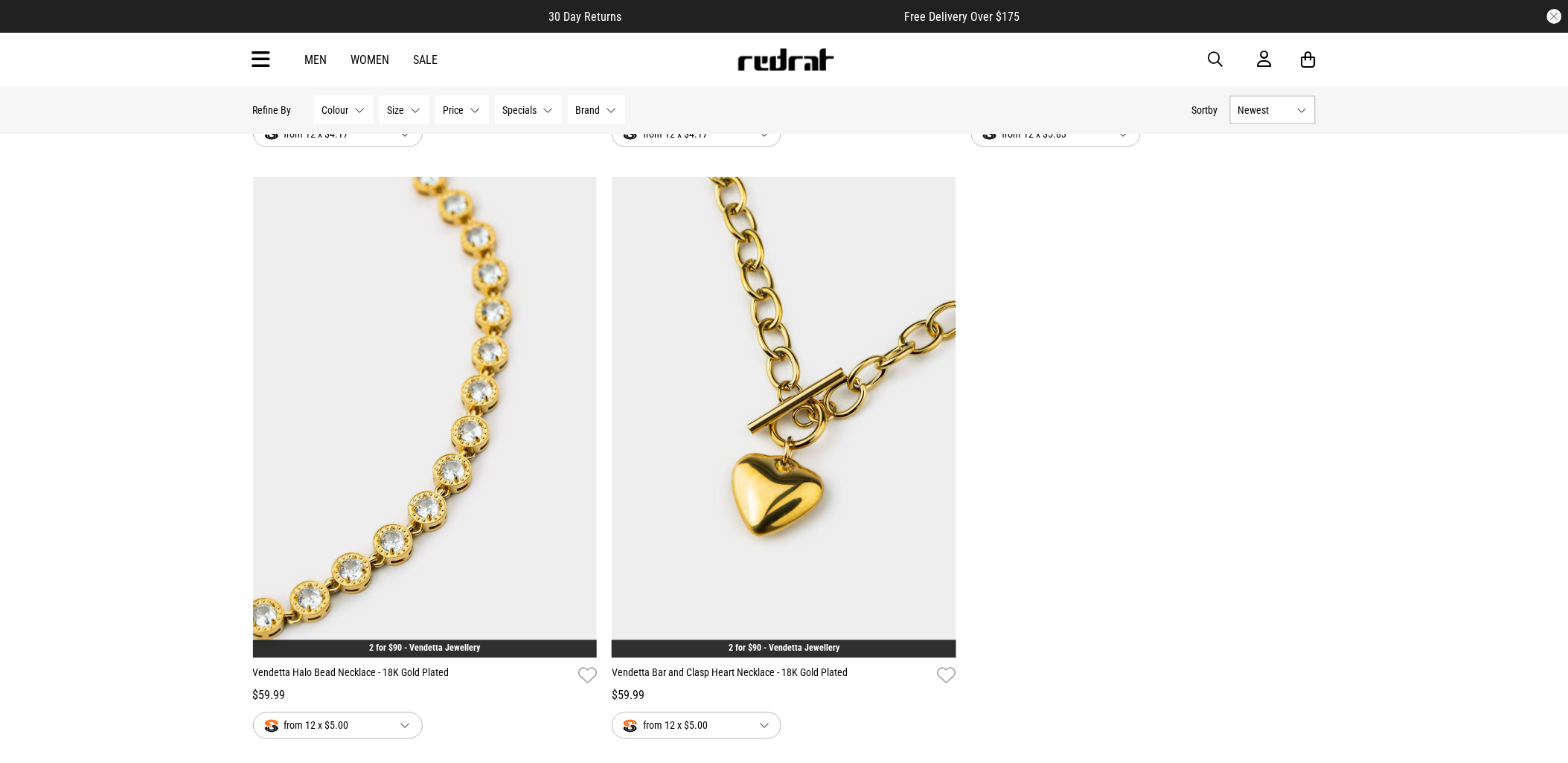
scroll to position [660, 0]
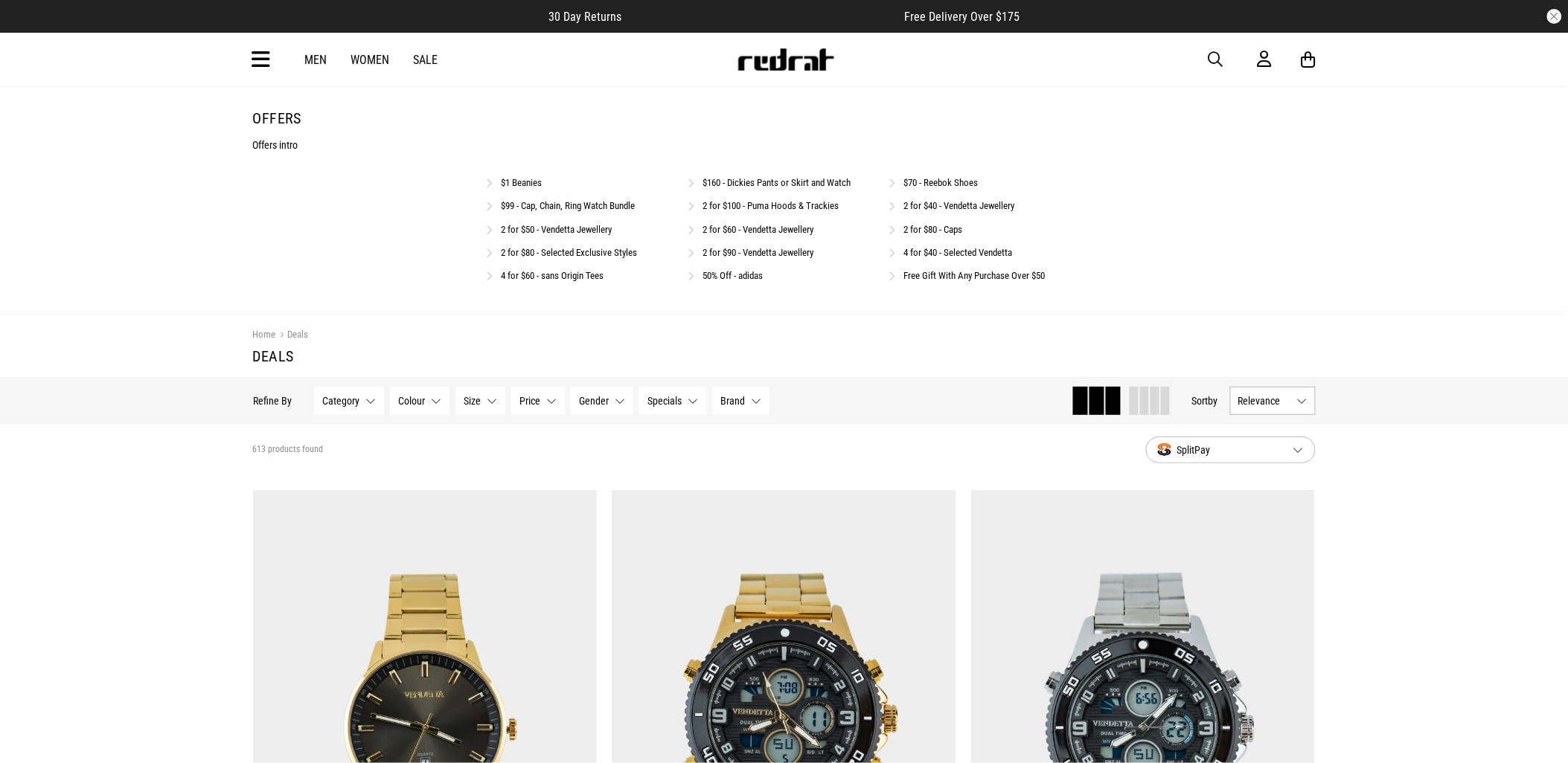
click at [778, 233] on link "2 for $60 - Vendetta Jewellery" at bounding box center [758, 229] width 111 height 11
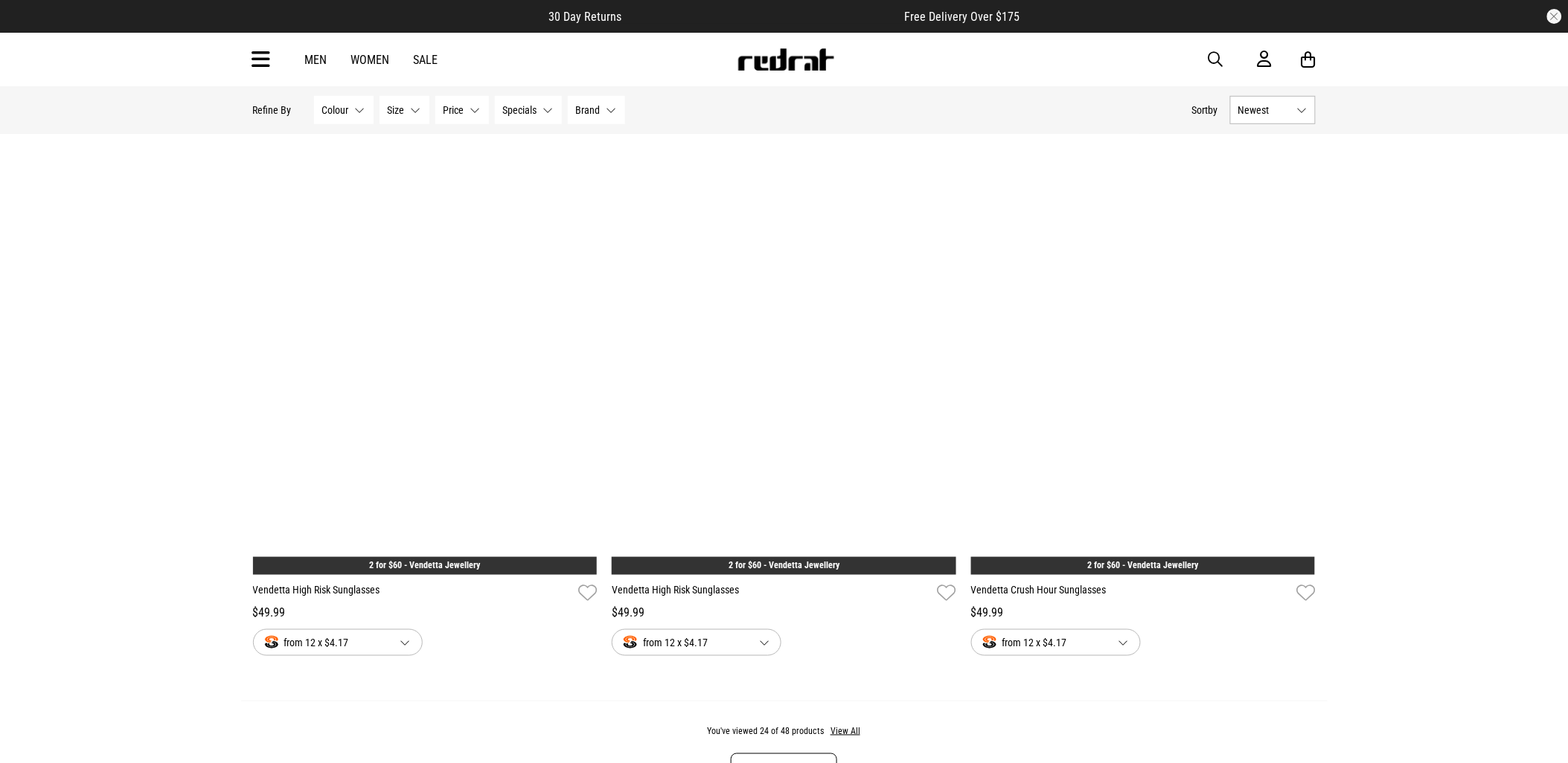
scroll to position [4794, 0]
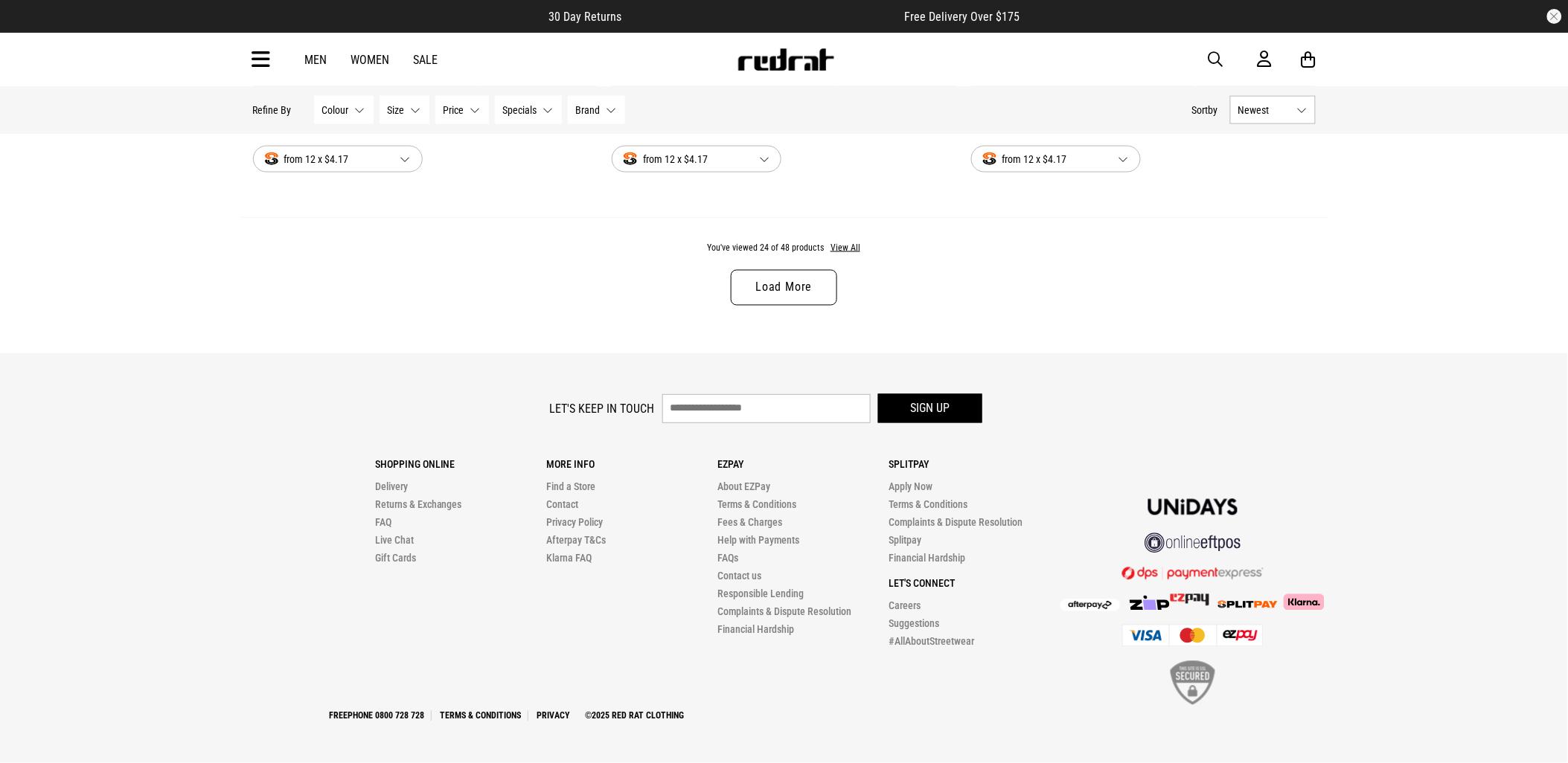
click at [820, 278] on link "Load More" at bounding box center [784, 288] width 105 height 36
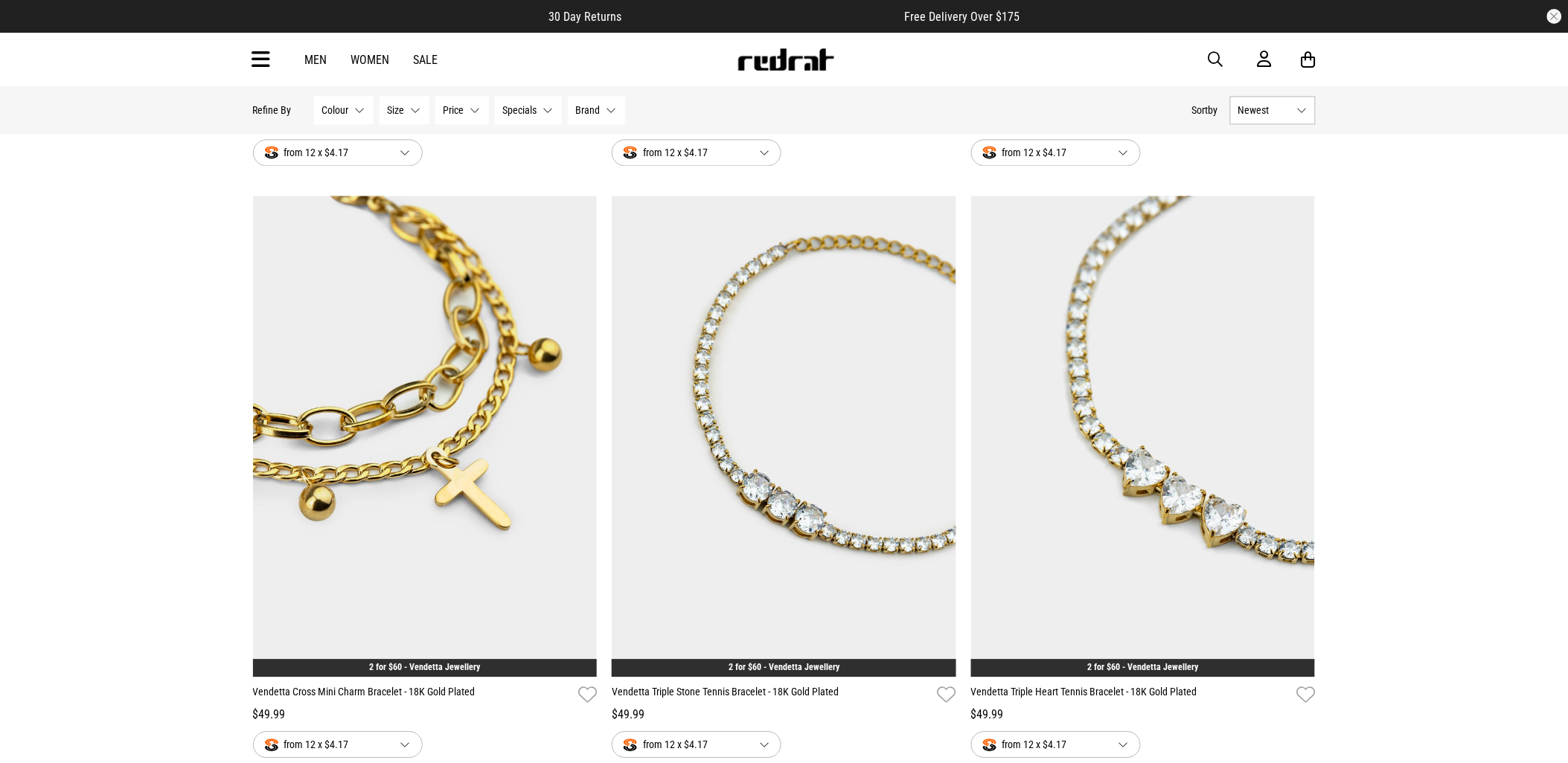
scroll to position [7355, 0]
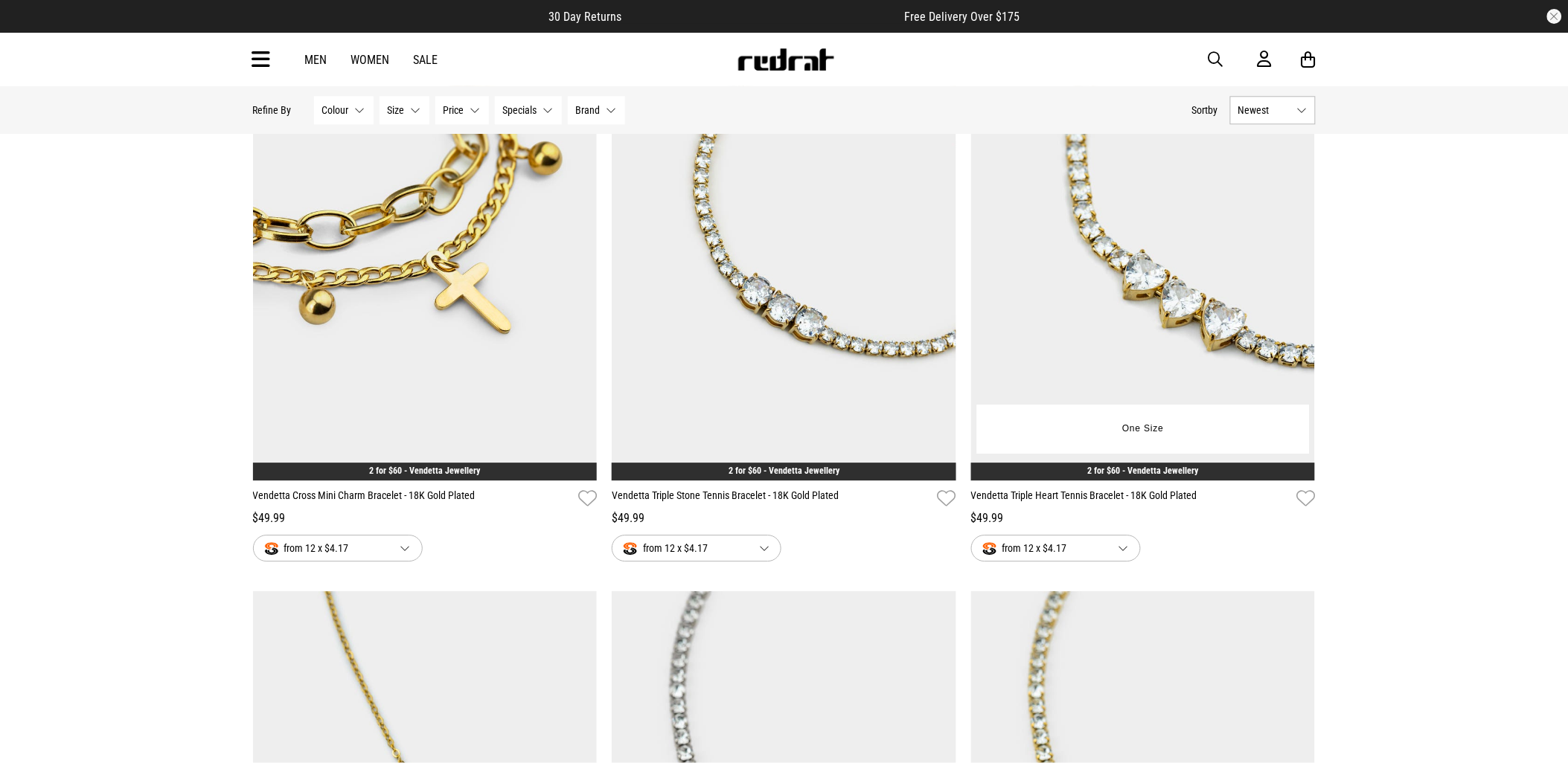
click at [1253, 247] on img at bounding box center [1143, 240] width 345 height 482
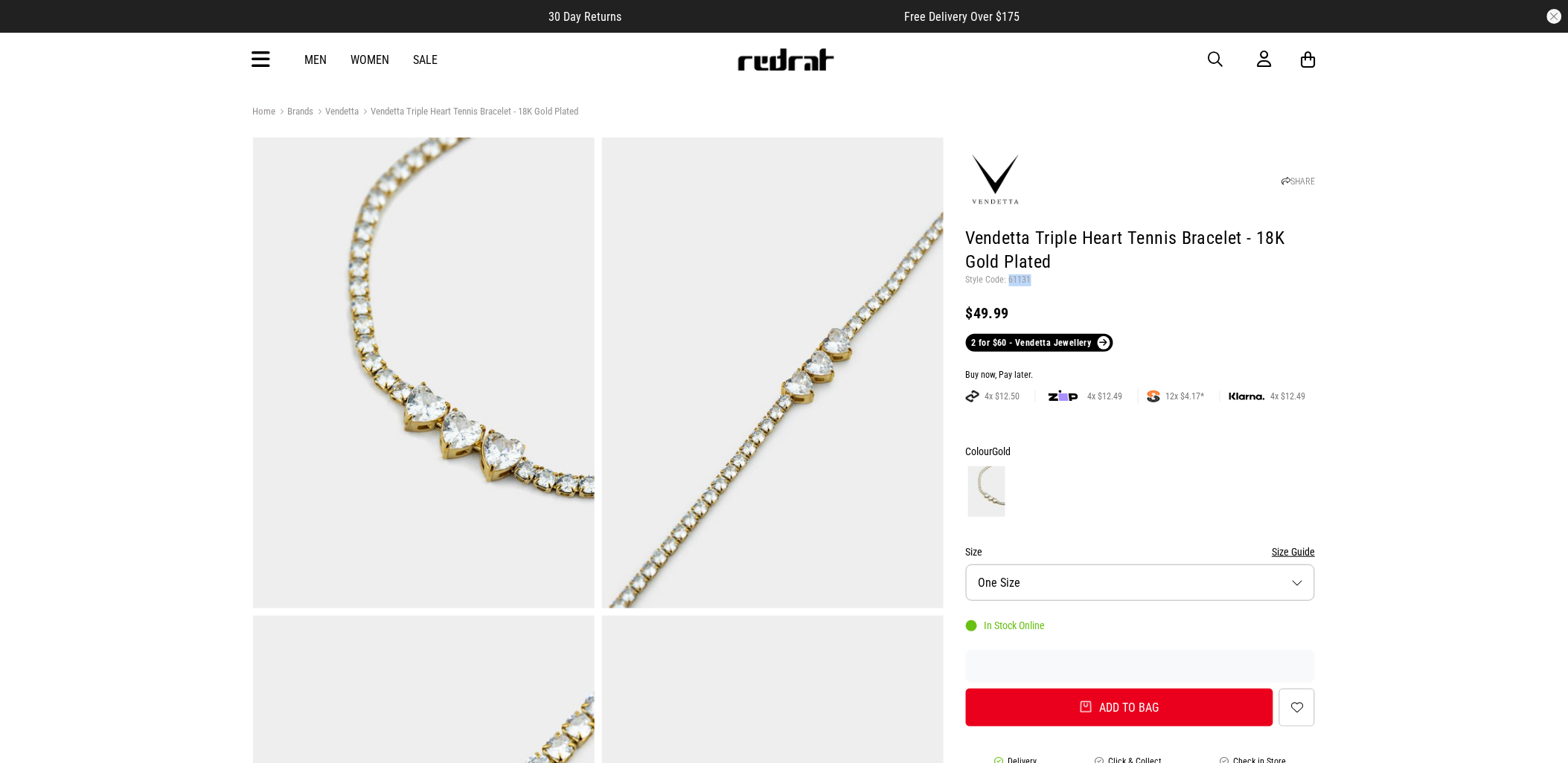
drag, startPoint x: 1028, startPoint y: 281, endPoint x: 1007, endPoint y: 282, distance: 21.0
click at [1007, 282] on p "Style Code: 61131" at bounding box center [1141, 281] width 350 height 12
copy p "61131"
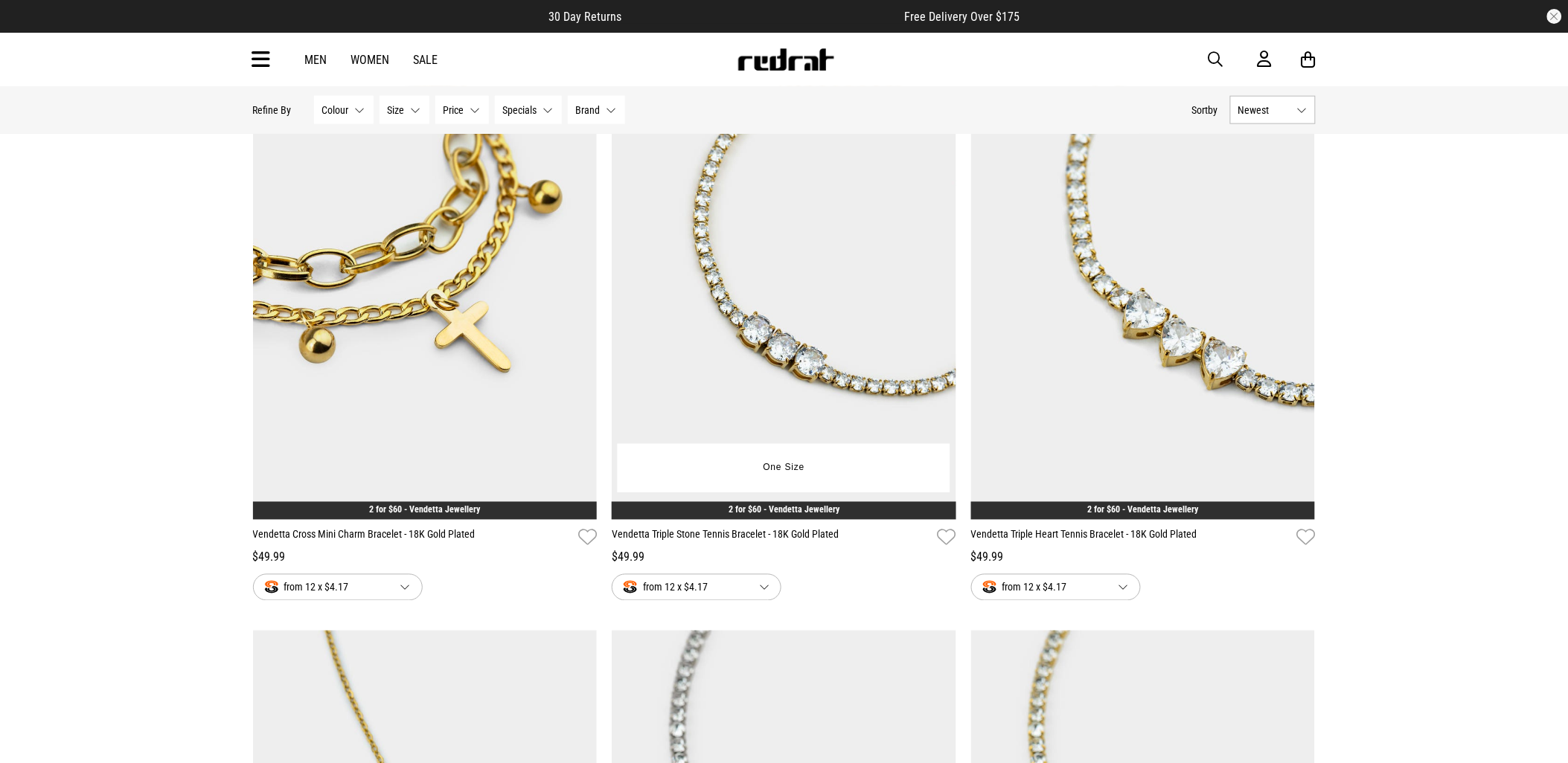
drag, startPoint x: 0, startPoint y: 0, endPoint x: 809, endPoint y: 370, distance: 889.6
click at [809, 370] on img at bounding box center [784, 279] width 345 height 482
